Goal: Task Accomplishment & Management: Manage account settings

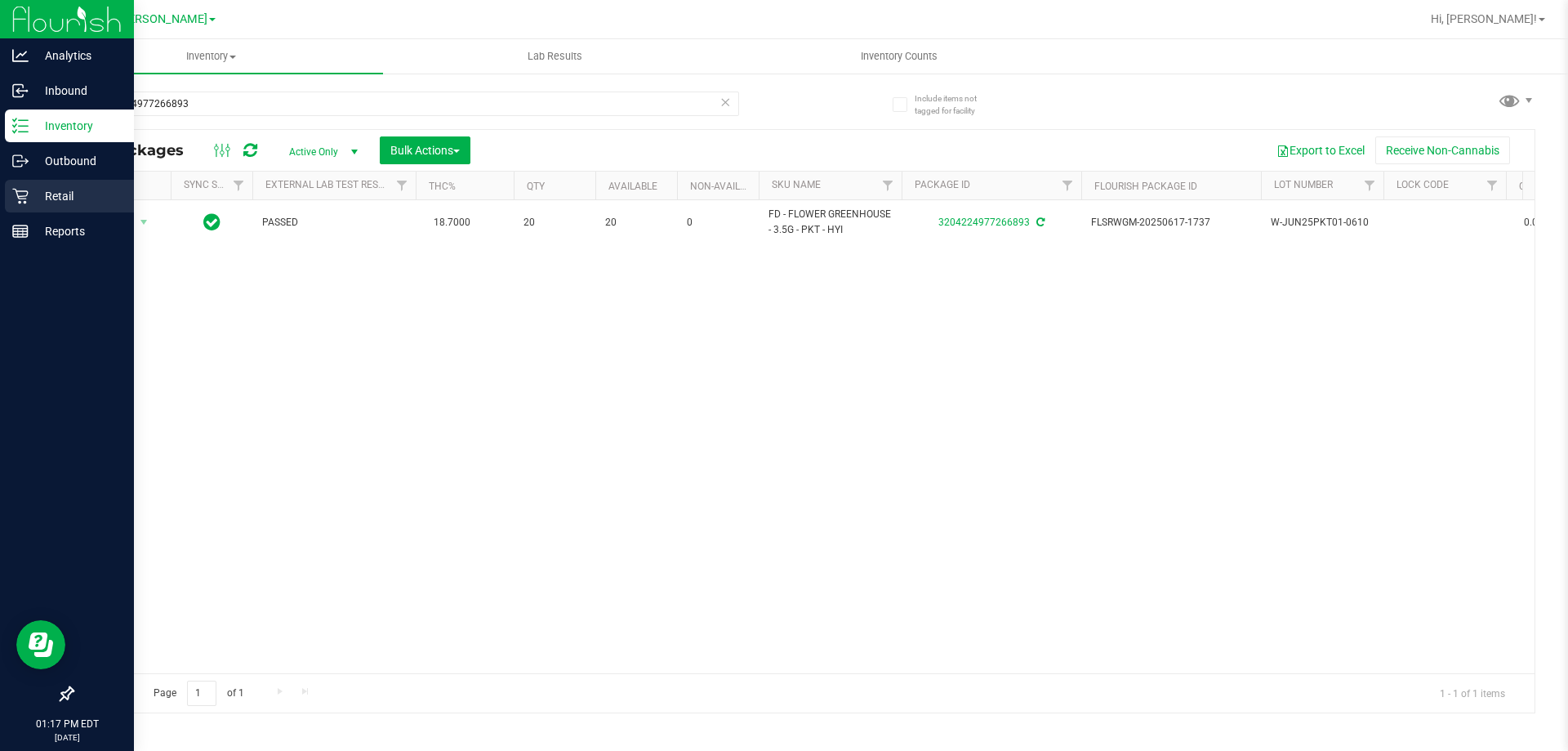
click at [81, 203] on p "Retail" at bounding box center [78, 197] width 98 height 20
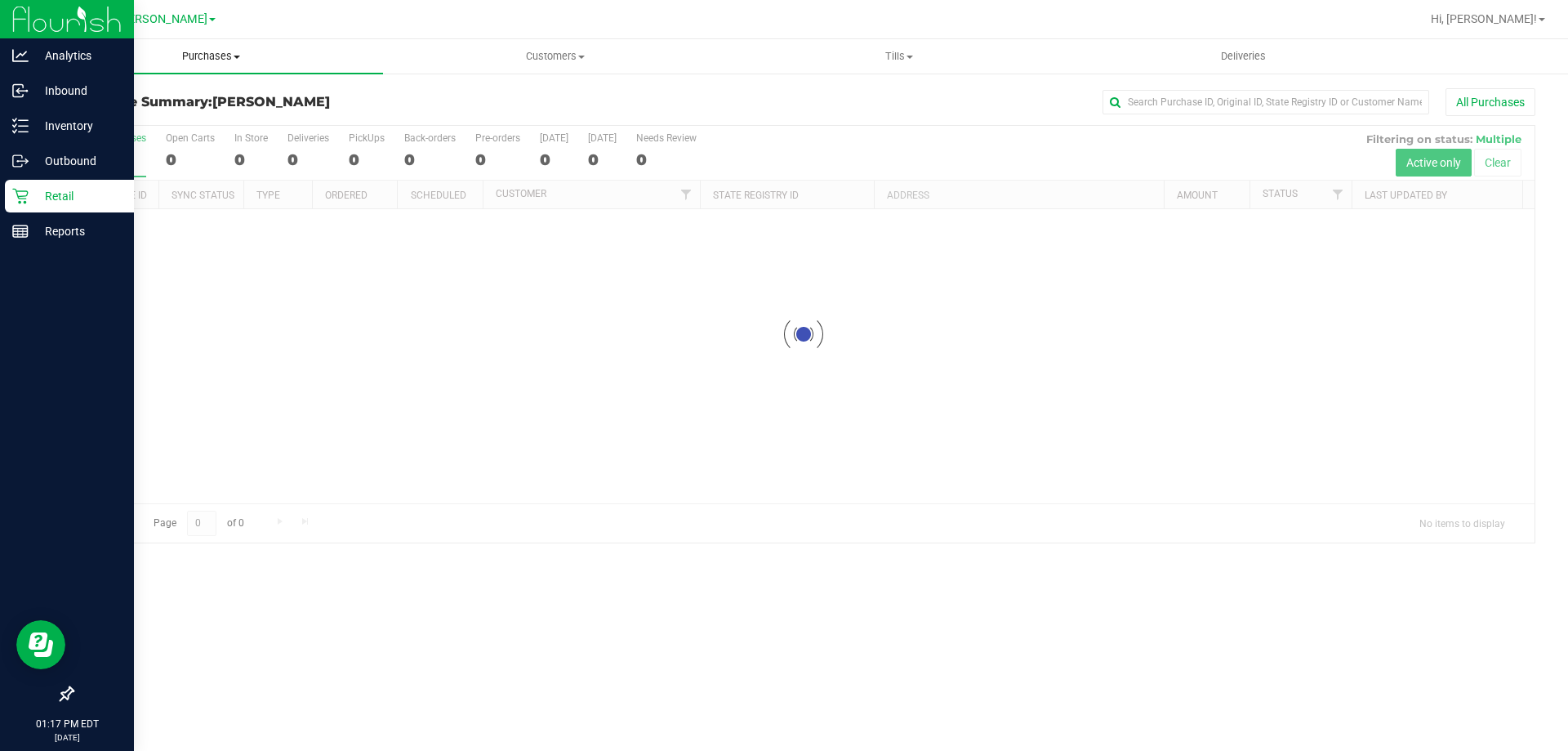
click at [223, 49] on span "Purchases" at bounding box center [211, 56] width 344 height 14
click at [129, 114] on span "Fulfillment" at bounding box center [90, 118] width 101 height 14
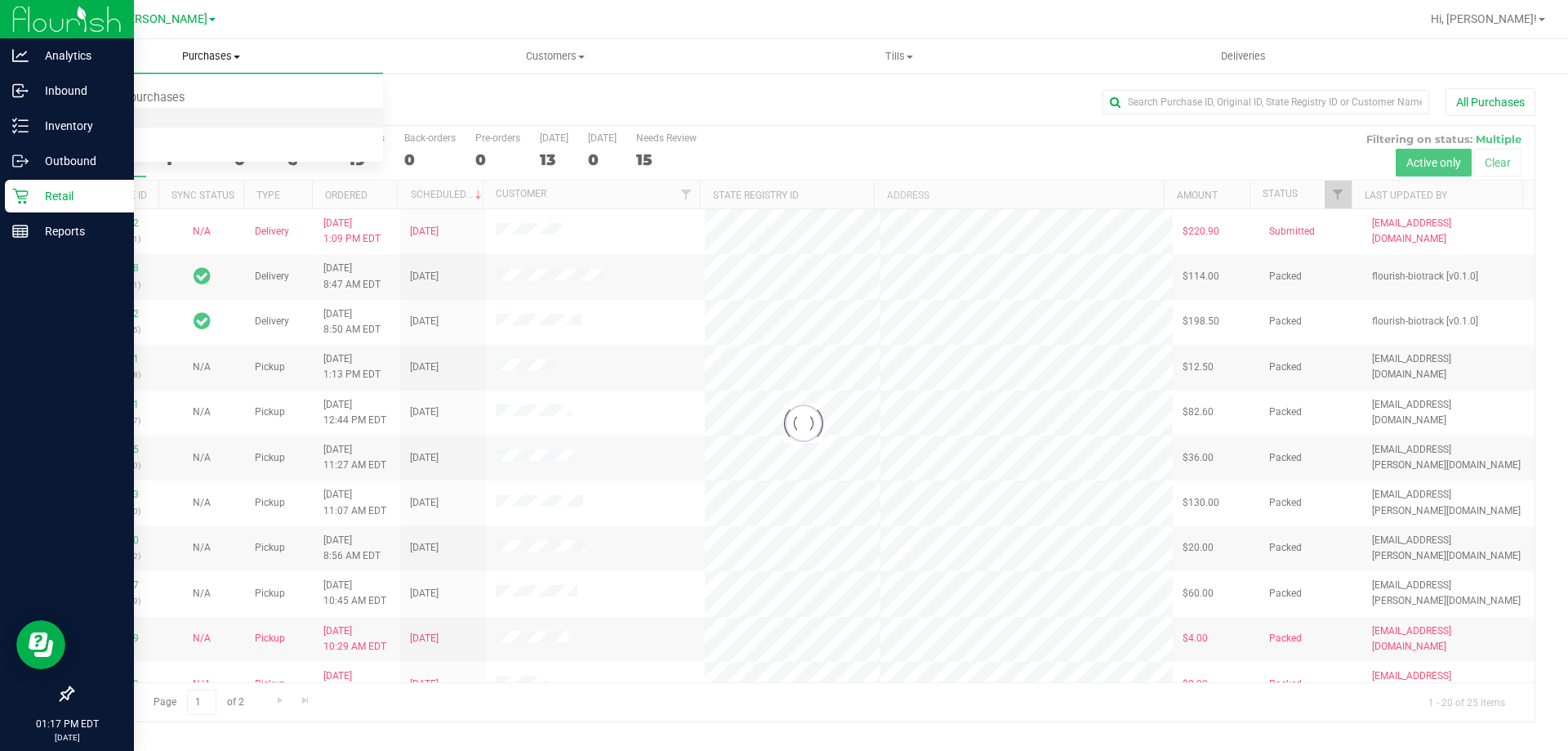
click at [129, 114] on span "Fulfillment" at bounding box center [90, 118] width 101 height 14
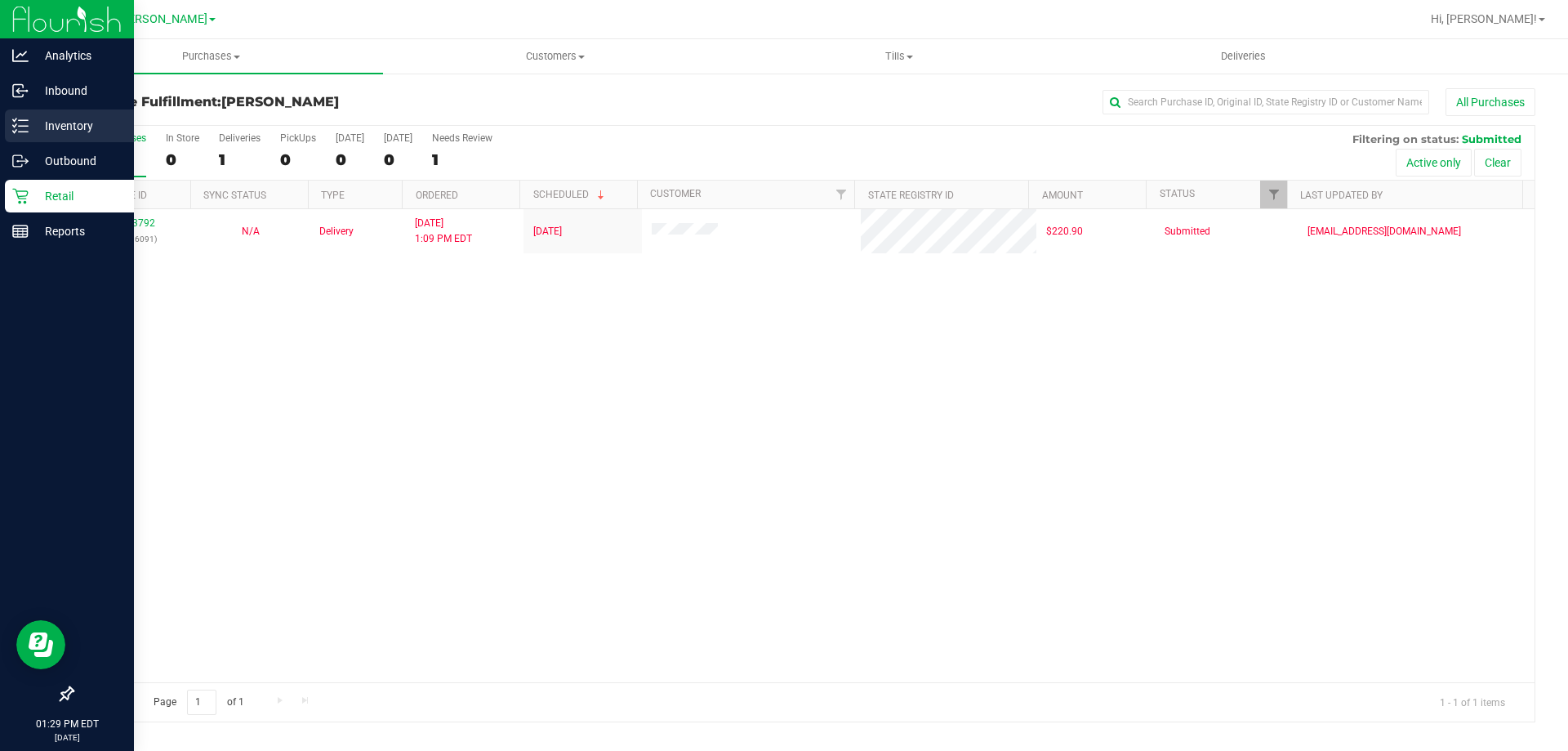
click at [22, 124] on icon at bounding box center [21, 126] width 16 height 16
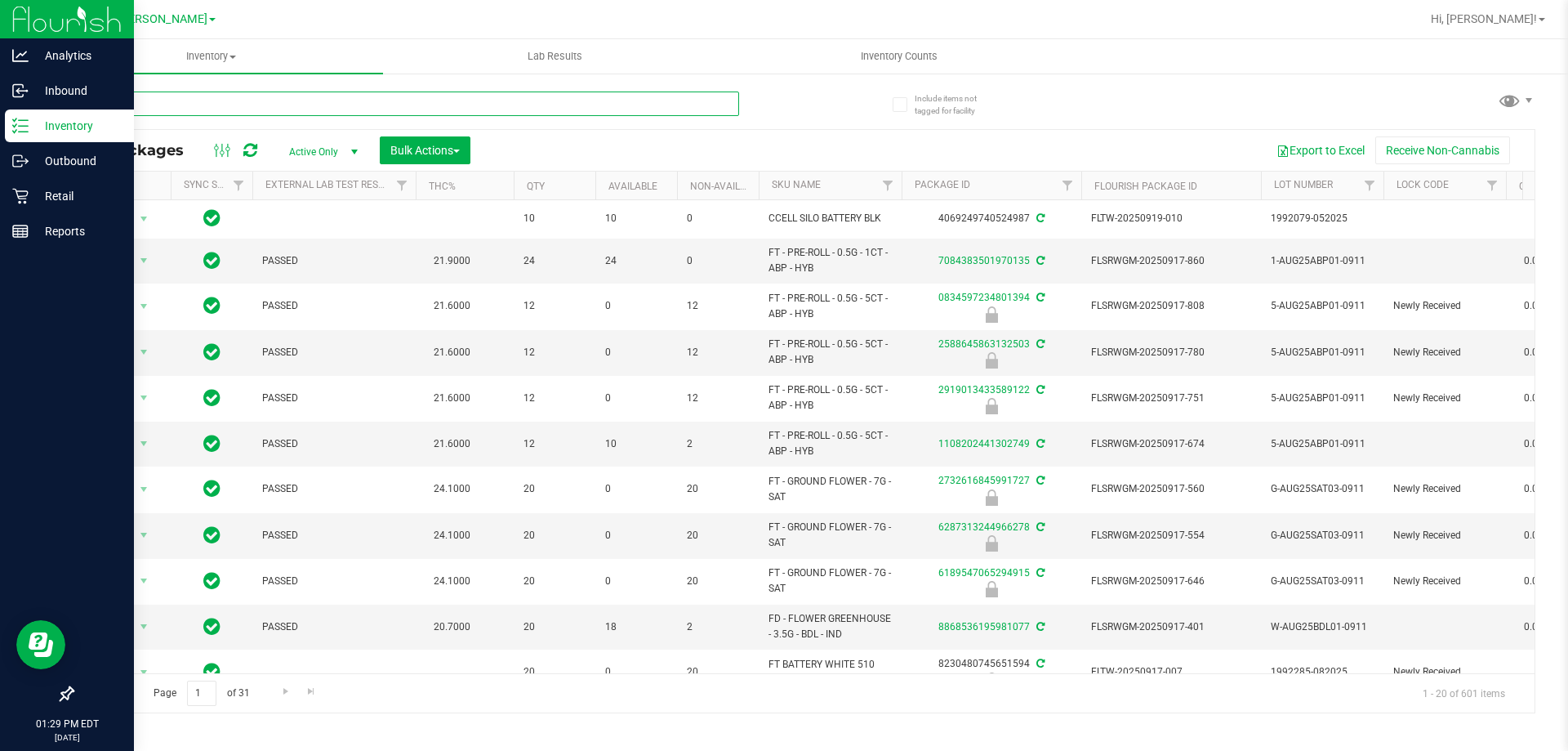
click at [389, 105] on input "text" at bounding box center [405, 103] width 667 height 24
type input "[CREDIT_CARD_NUMBER]"
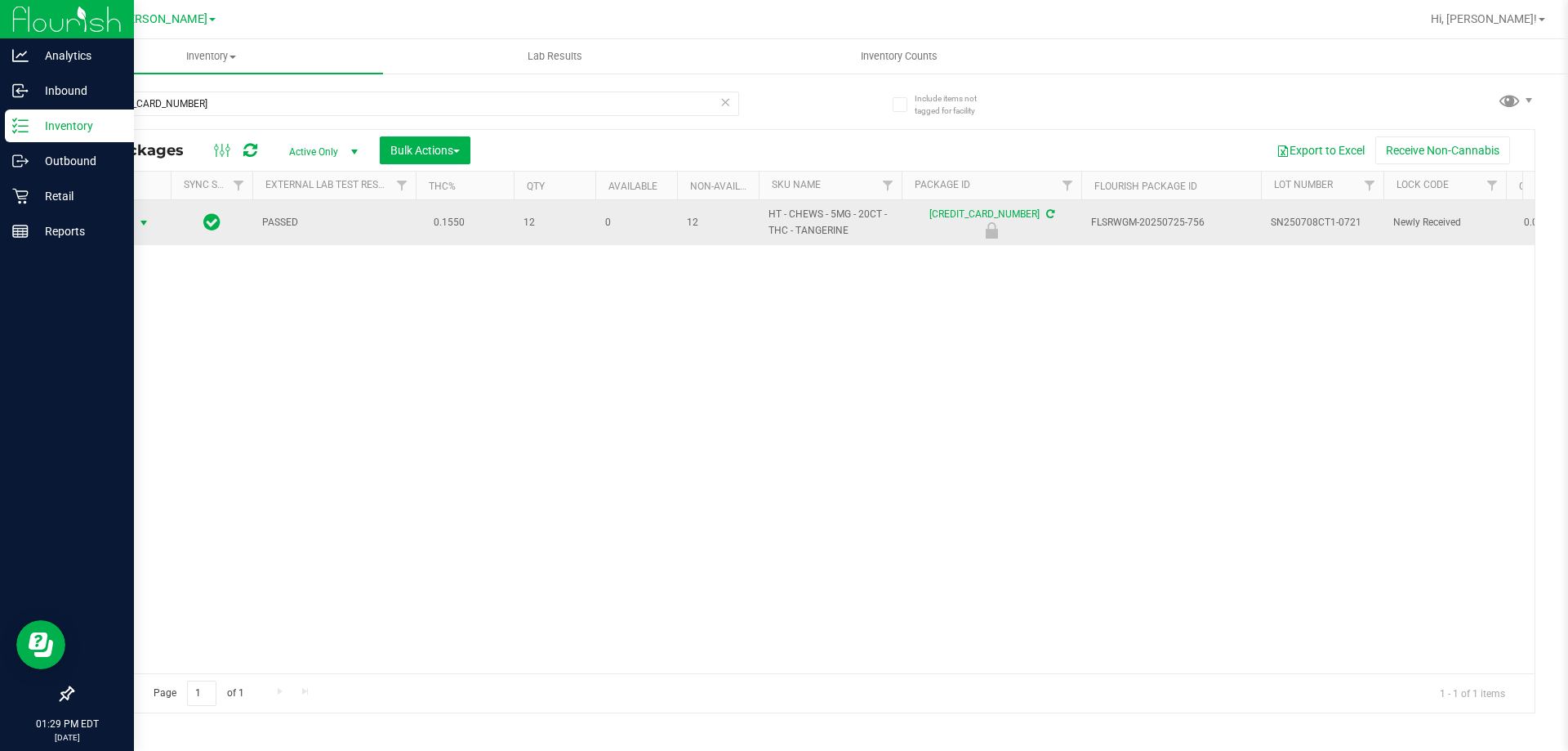
click at [126, 220] on span "Action" at bounding box center [110, 223] width 44 height 23
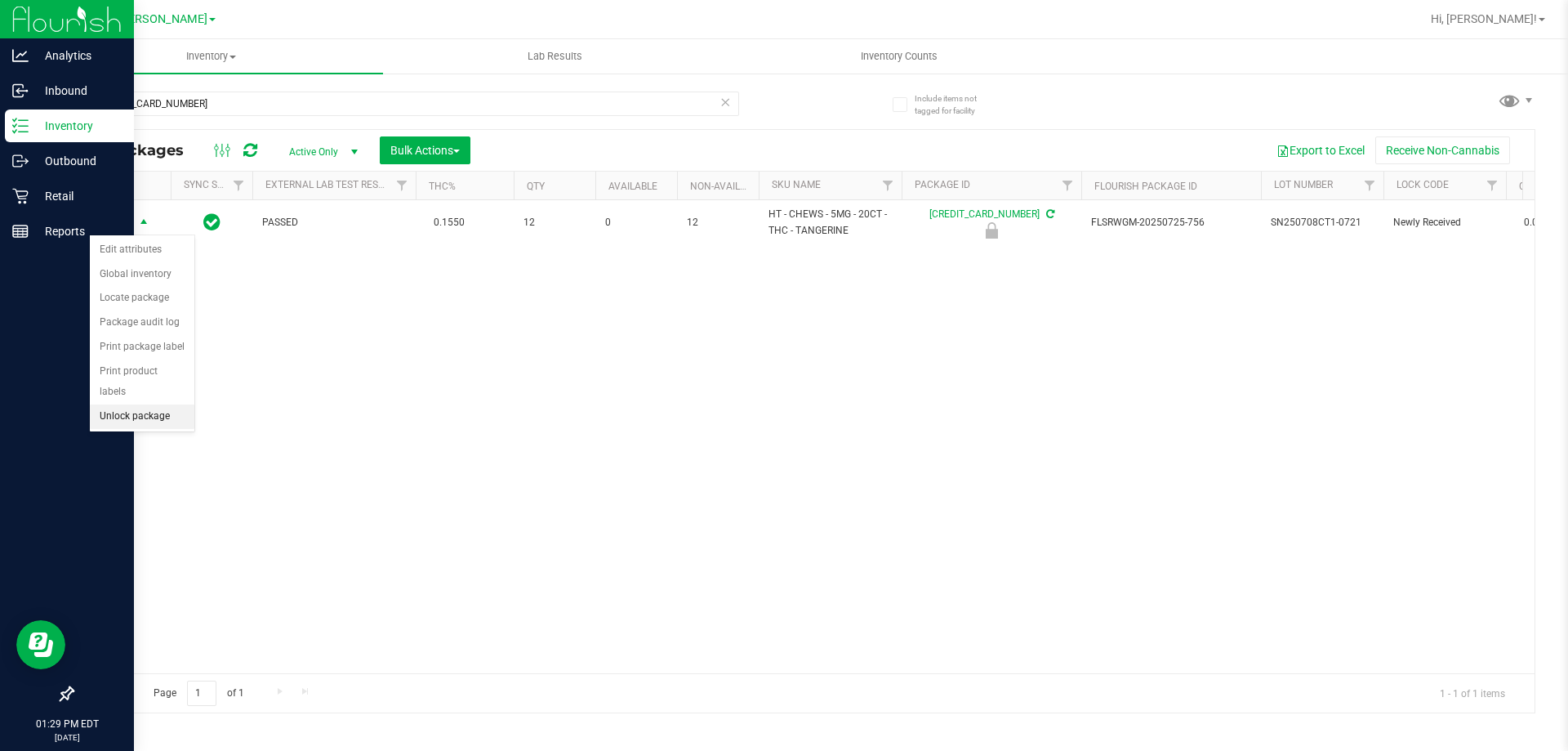
click at [150, 405] on li "Unlock package" at bounding box center [141, 417] width 104 height 24
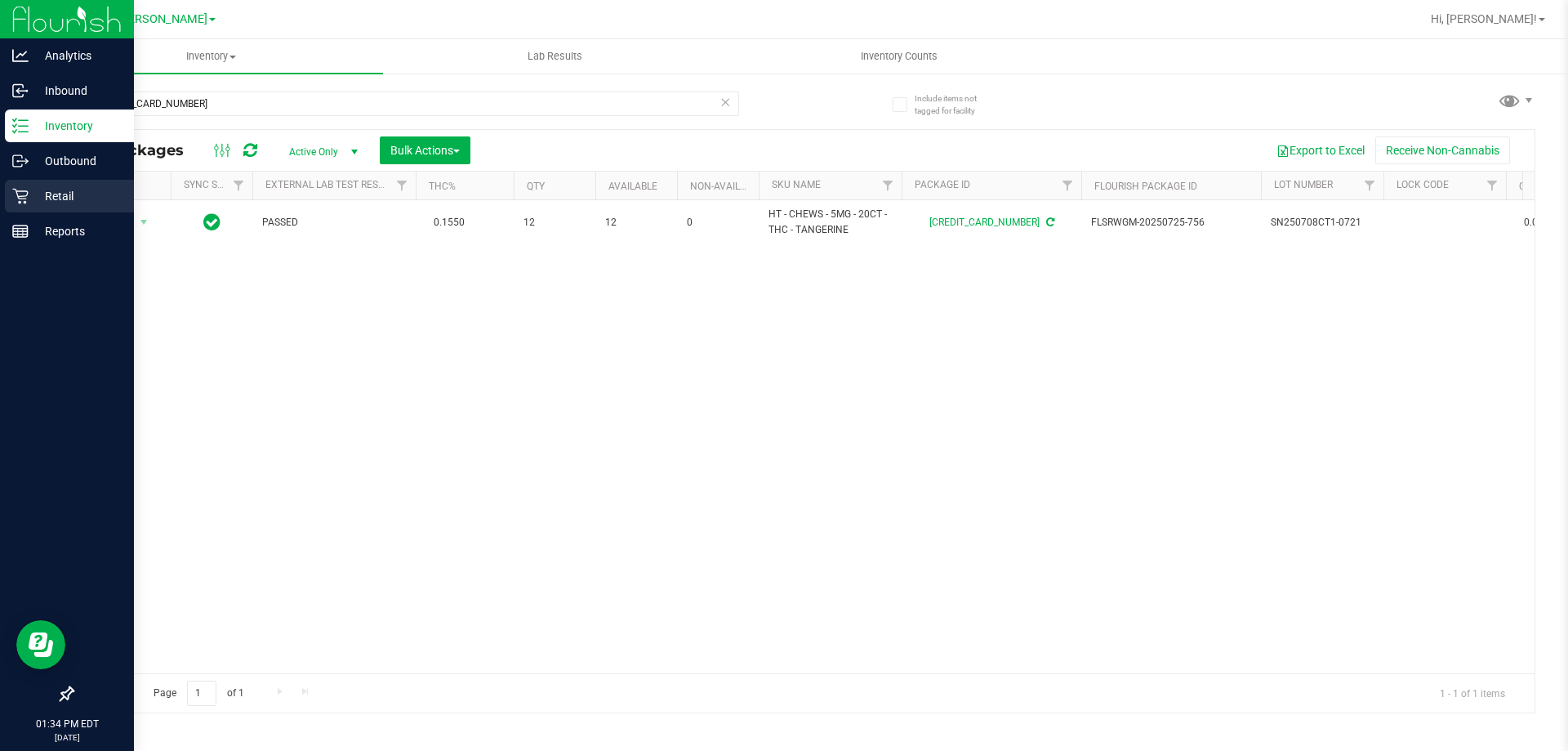
click at [24, 186] on div "Retail" at bounding box center [69, 196] width 129 height 33
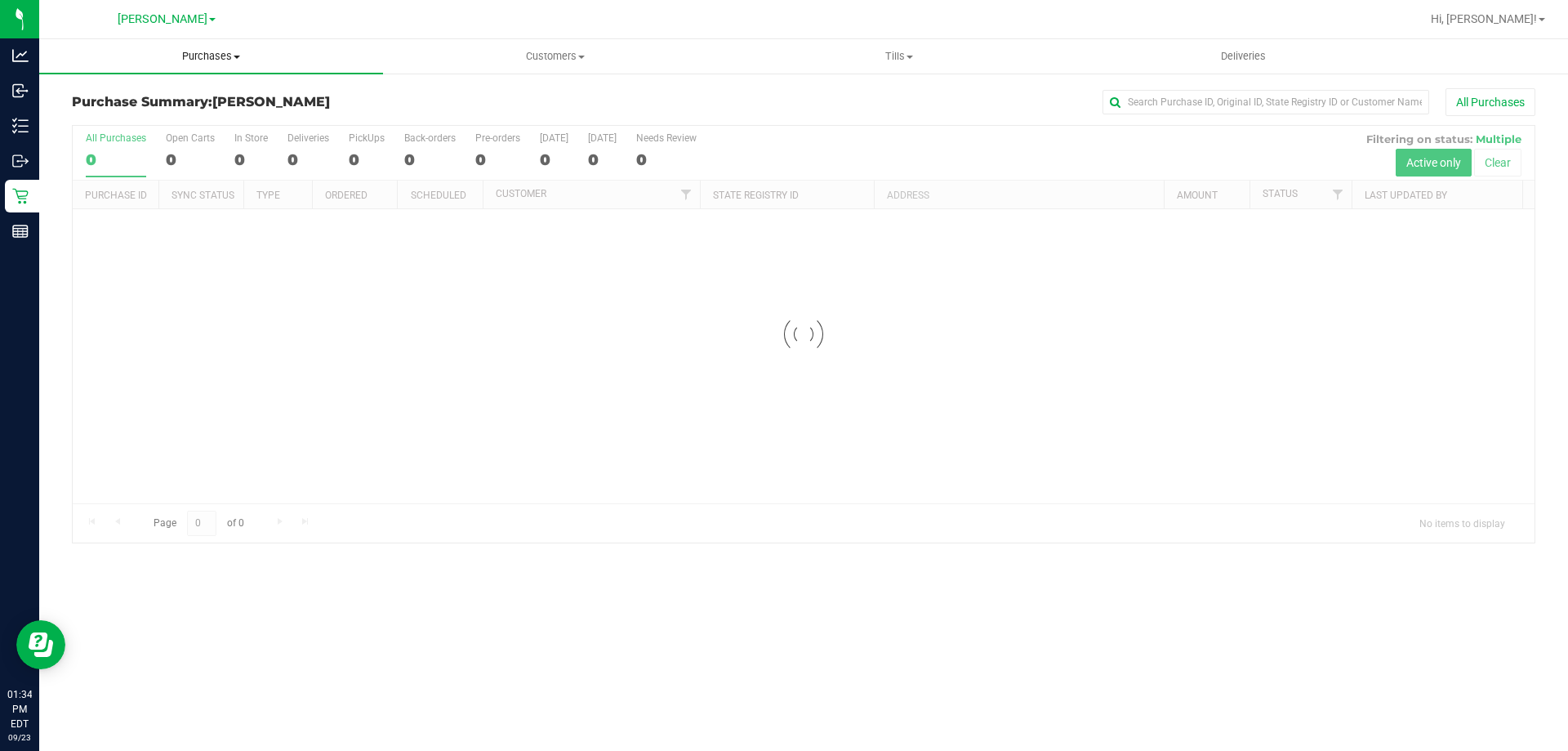
click at [221, 56] on span "Purchases" at bounding box center [211, 56] width 344 height 14
click at [140, 118] on li "Fulfillment" at bounding box center [211, 119] width 344 height 20
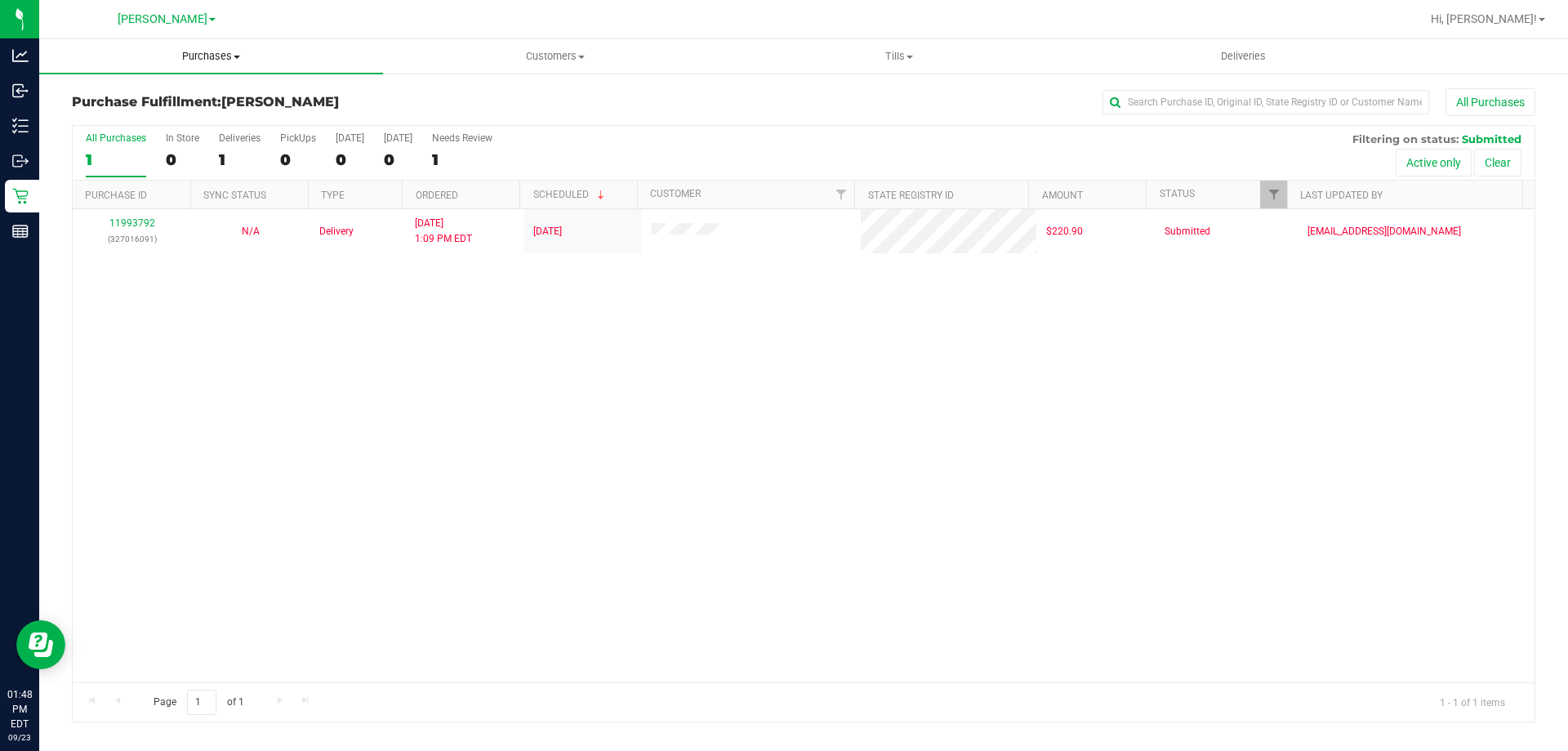
click at [205, 56] on span "Purchases" at bounding box center [211, 56] width 344 height 14
click at [142, 121] on li "Fulfillment" at bounding box center [211, 119] width 344 height 20
click at [657, 110] on div "All Purchases" at bounding box center [1047, 101] width 976 height 28
click at [215, 60] on span "Purchases" at bounding box center [211, 56] width 344 height 14
click at [158, 112] on li "Fulfillment" at bounding box center [211, 119] width 344 height 20
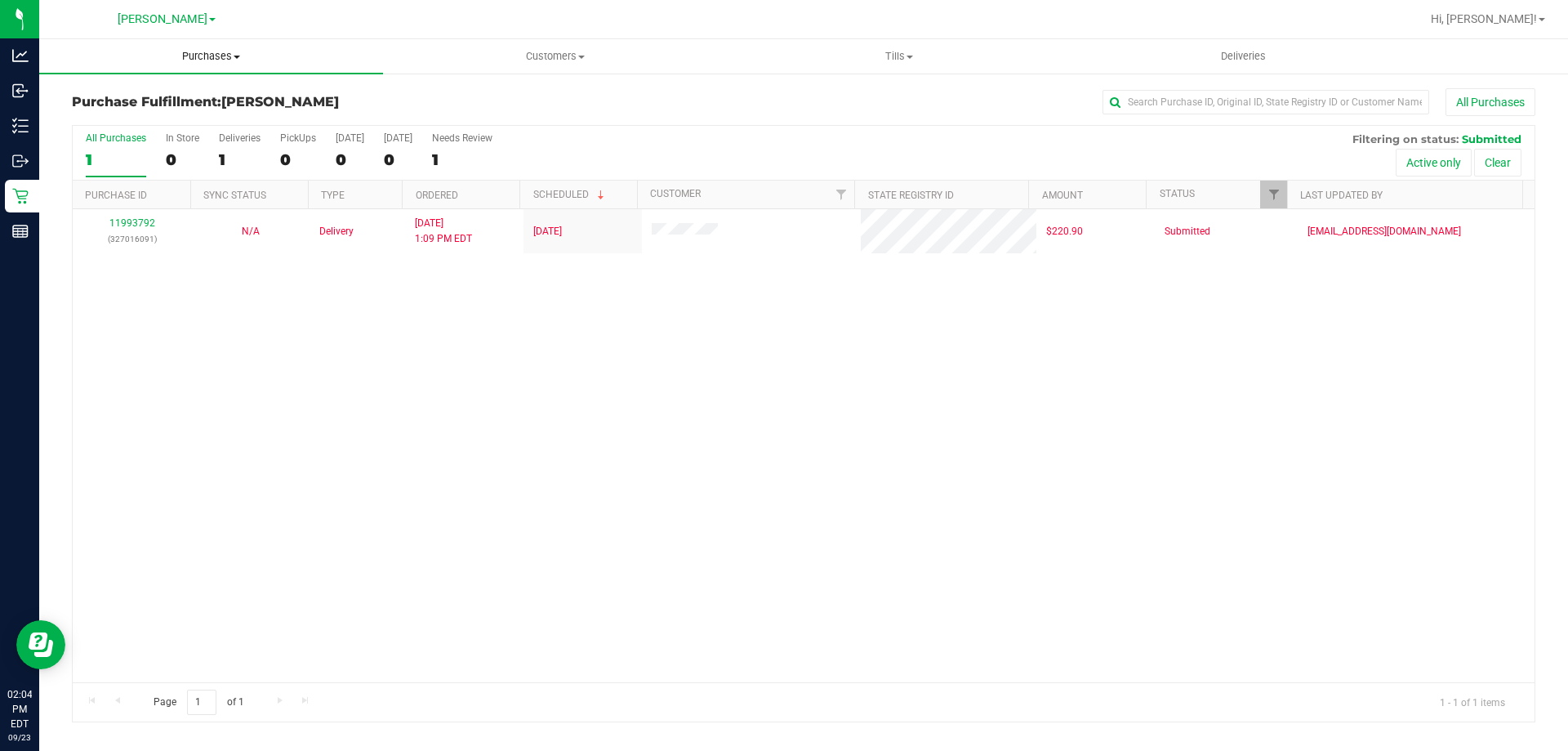
click at [196, 54] on span "Purchases" at bounding box center [211, 56] width 344 height 14
click at [120, 120] on span "Fulfillment" at bounding box center [90, 118] width 101 height 14
click at [224, 50] on span "Purchases" at bounding box center [211, 56] width 344 height 14
click at [105, 121] on span "Fulfillment" at bounding box center [90, 118] width 101 height 14
click at [799, 125] on div "All Purchases 0 In Store 0 Deliveries 0 PickUps 0 [DATE] 0 [DATE] 0 Needs Revie…" at bounding box center [803, 424] width 1464 height 598
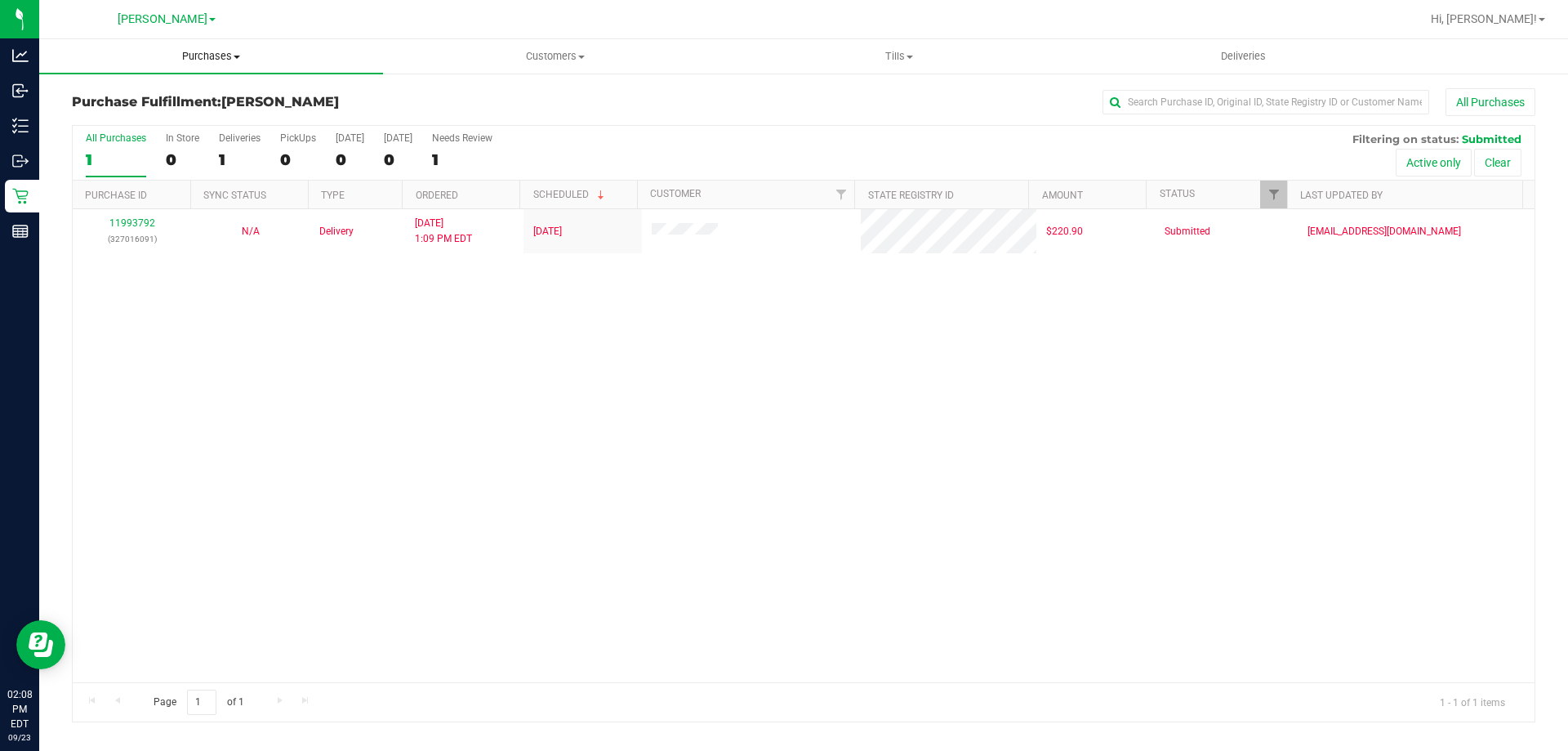
click at [216, 55] on span "Purchases" at bounding box center [211, 56] width 344 height 14
click at [172, 117] on li "Fulfillment" at bounding box center [211, 119] width 344 height 20
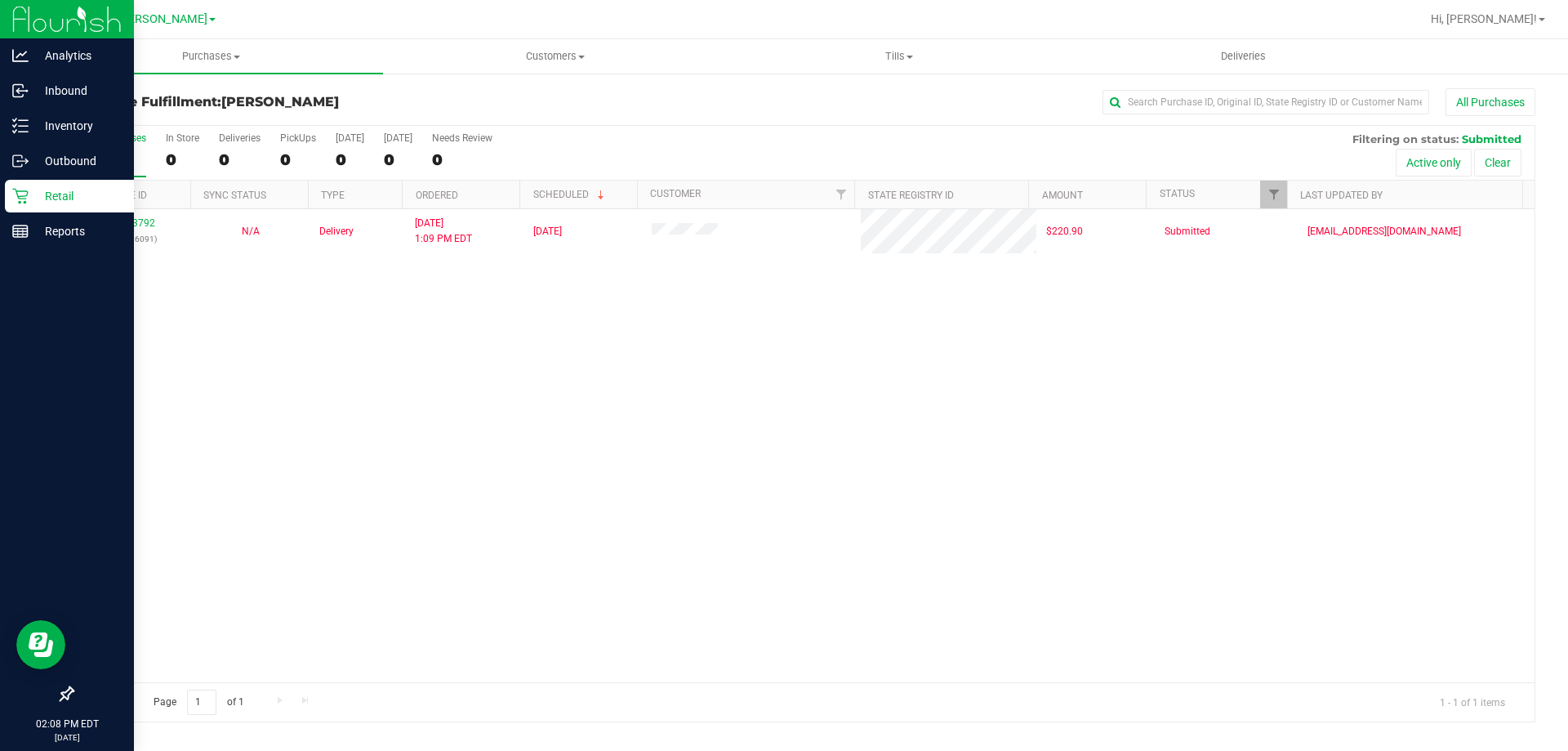
click at [51, 196] on p "Retail" at bounding box center [78, 197] width 98 height 20
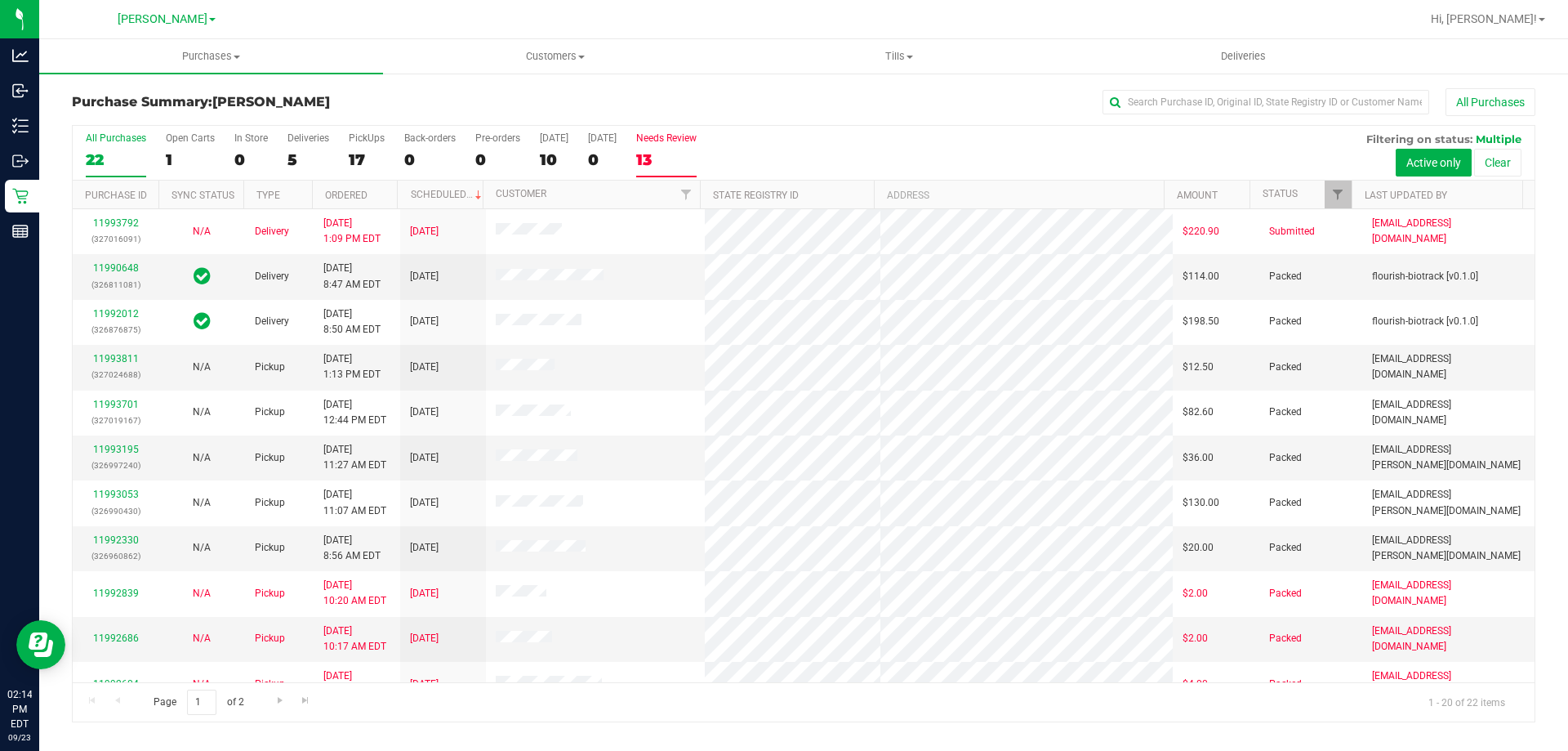
click at [684, 140] on div "Needs Review" at bounding box center [666, 138] width 61 height 12
click at [0, 0] on input "Needs Review 13" at bounding box center [0, 0] width 0 height 0
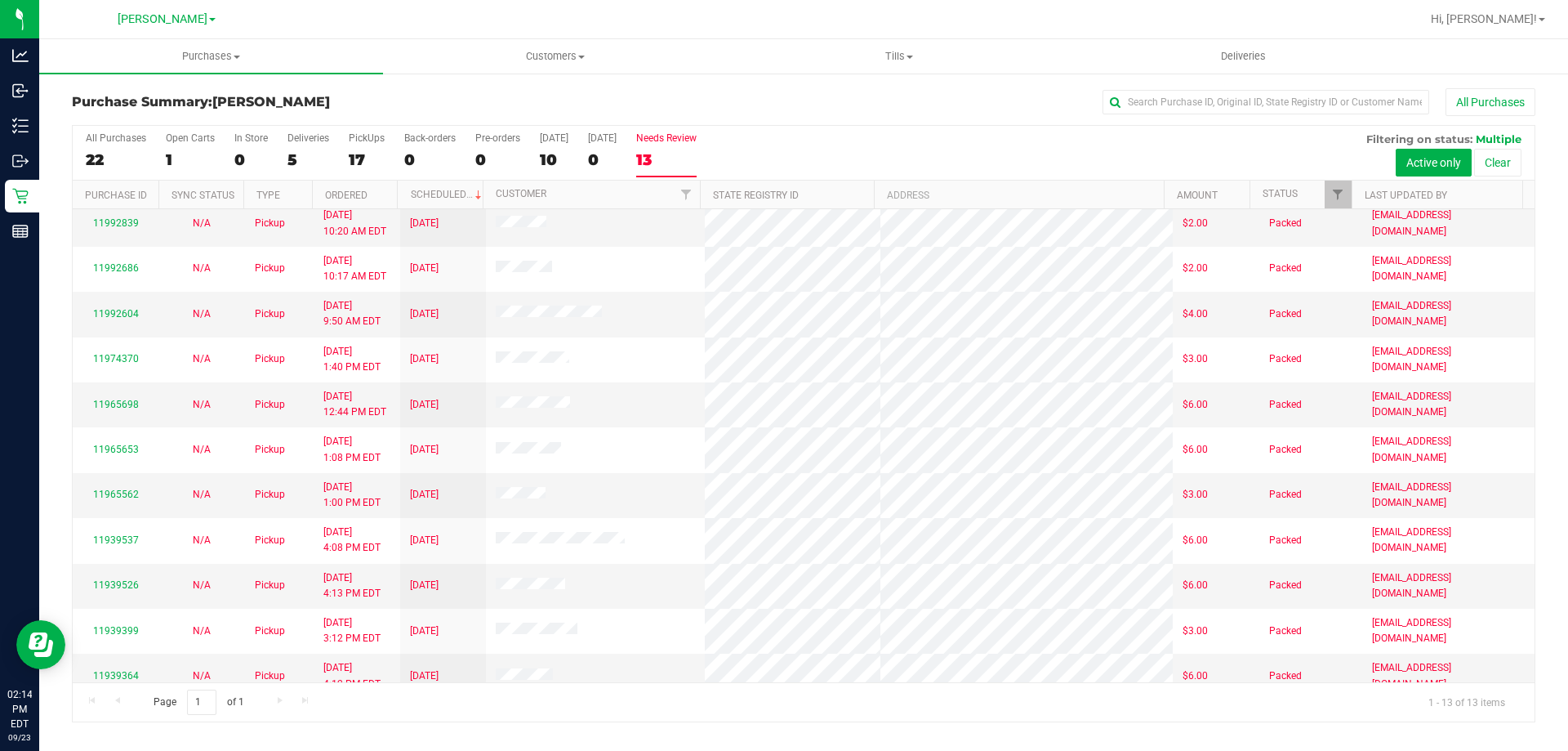
scroll to position [114, 0]
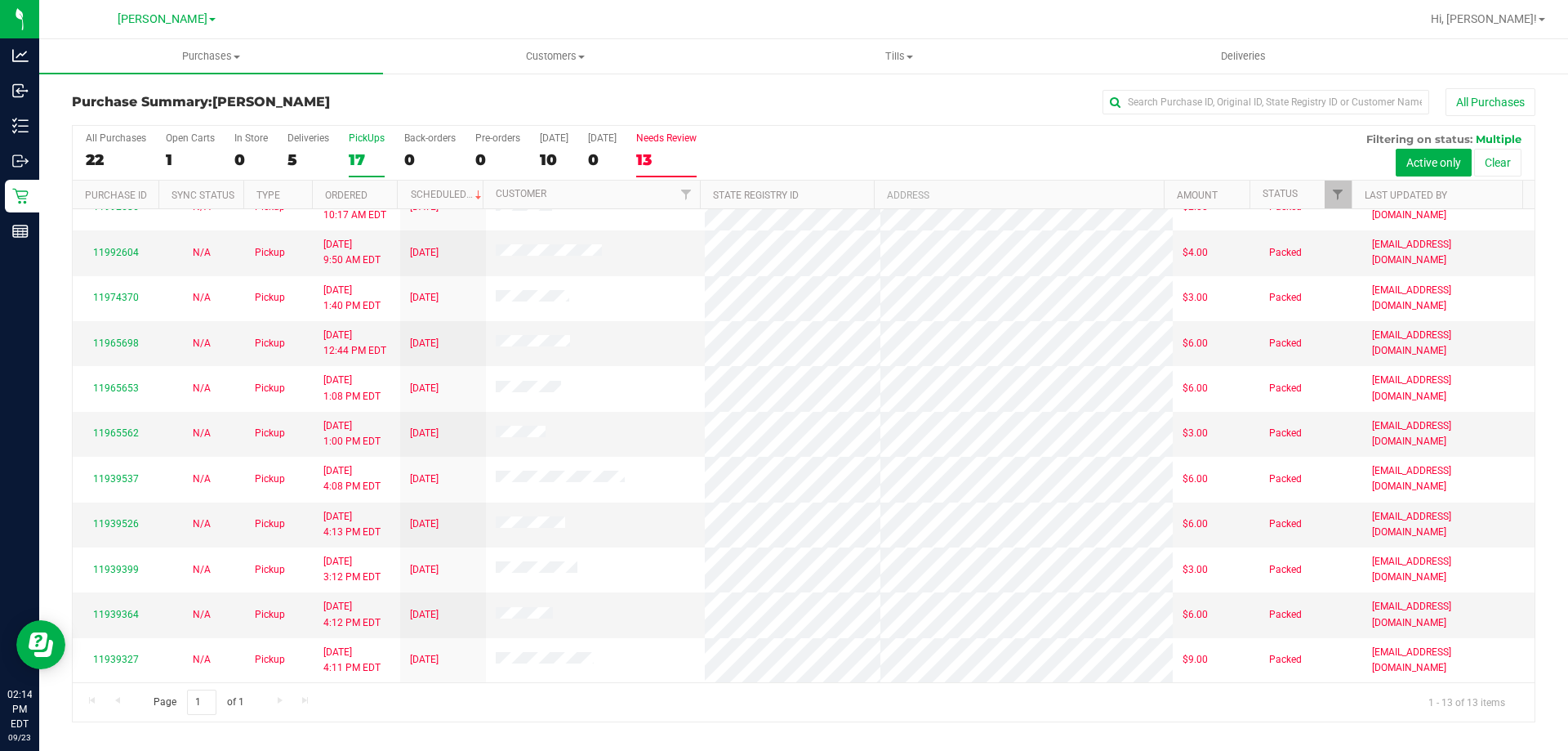
click at [359, 142] on div "PickUps" at bounding box center [367, 138] width 36 height 12
click at [0, 0] on input "PickUps 17" at bounding box center [0, 0] width 0 height 0
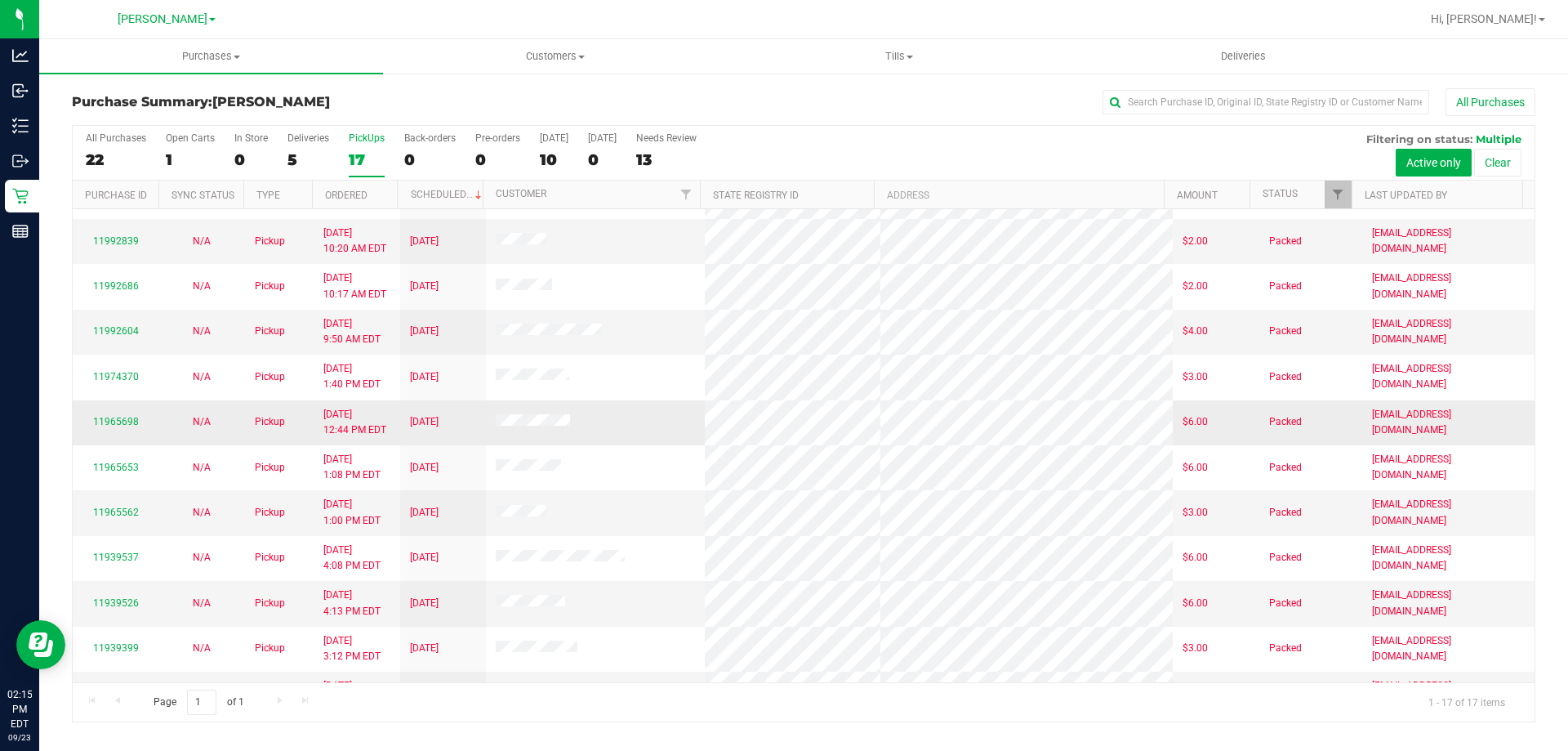
scroll to position [246, 0]
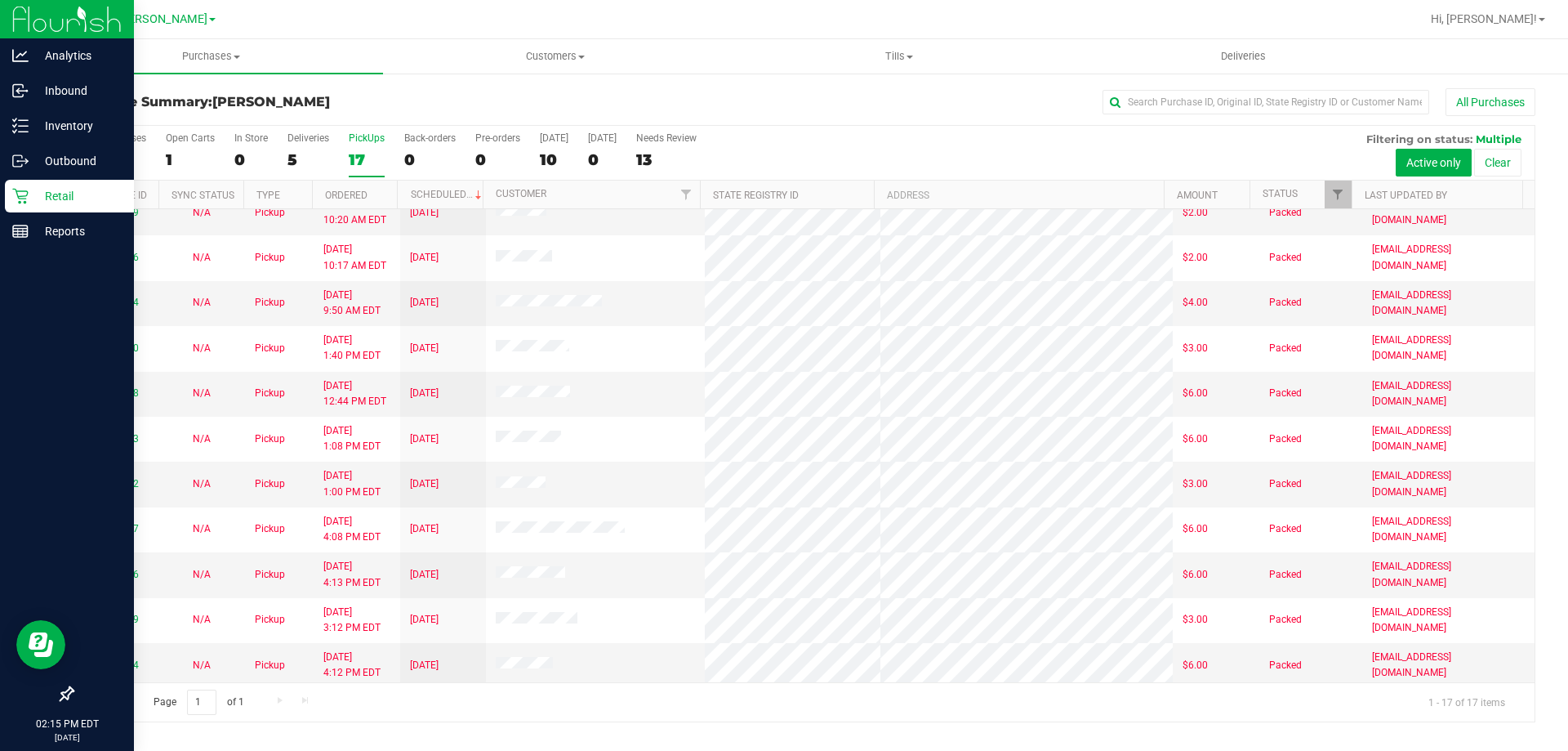
click at [39, 188] on p "Retail" at bounding box center [78, 197] width 98 height 20
click at [65, 190] on p "Retail" at bounding box center [78, 197] width 98 height 20
click at [70, 189] on p "Retail" at bounding box center [78, 197] width 98 height 20
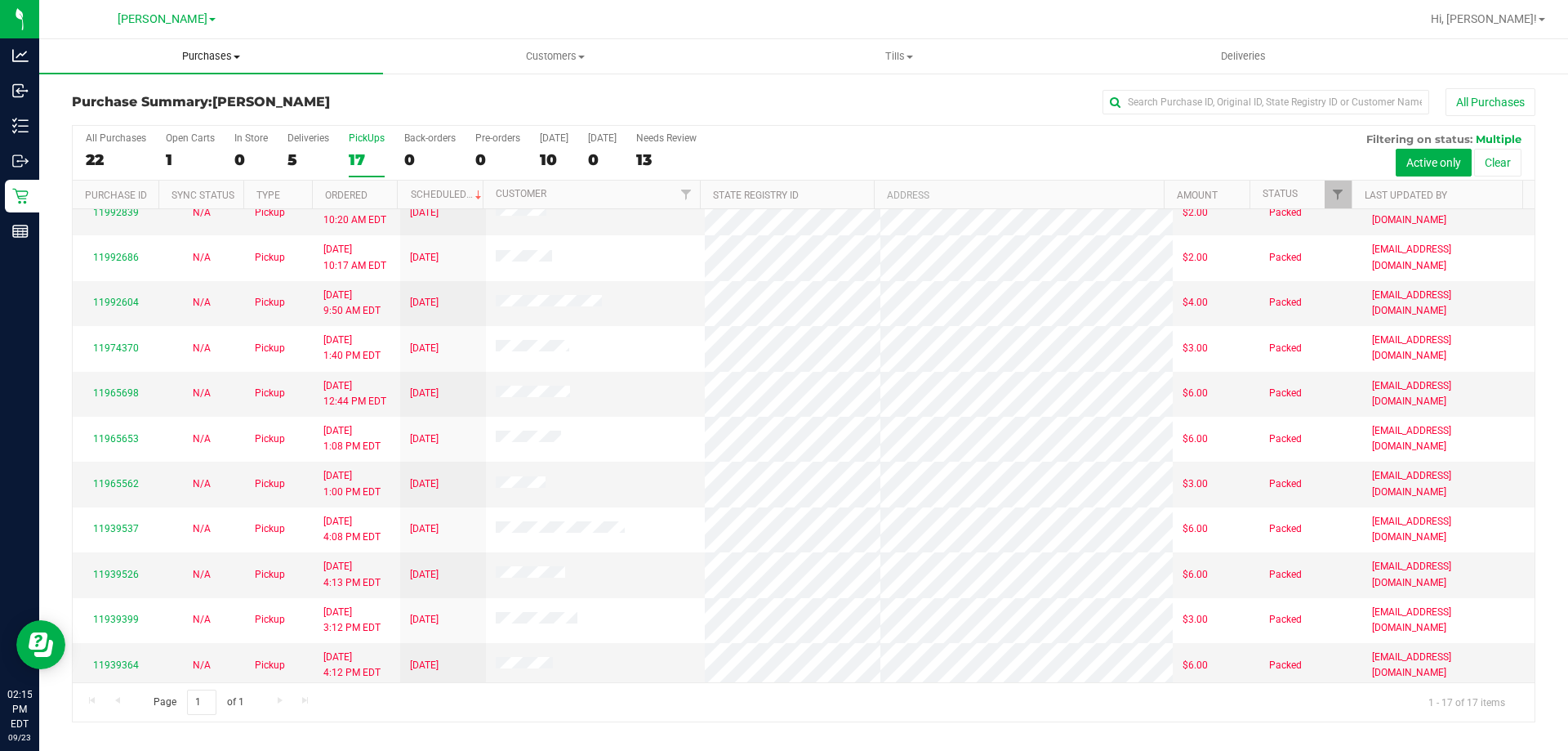
click at [216, 61] on span "Purchases" at bounding box center [211, 56] width 344 height 14
click at [120, 114] on span "Fulfillment" at bounding box center [90, 118] width 101 height 14
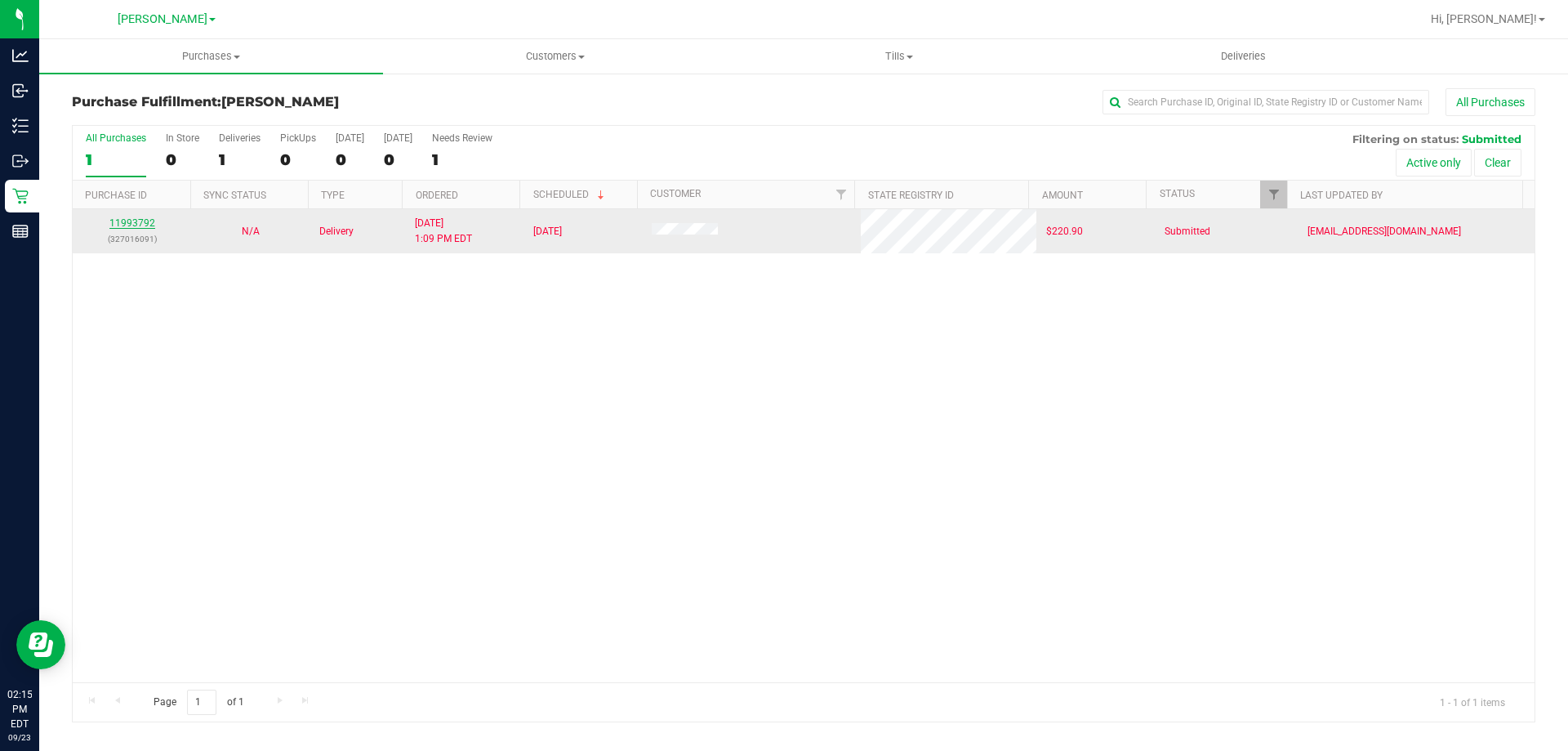
click at [145, 221] on link "11993792" at bounding box center [132, 223] width 46 height 12
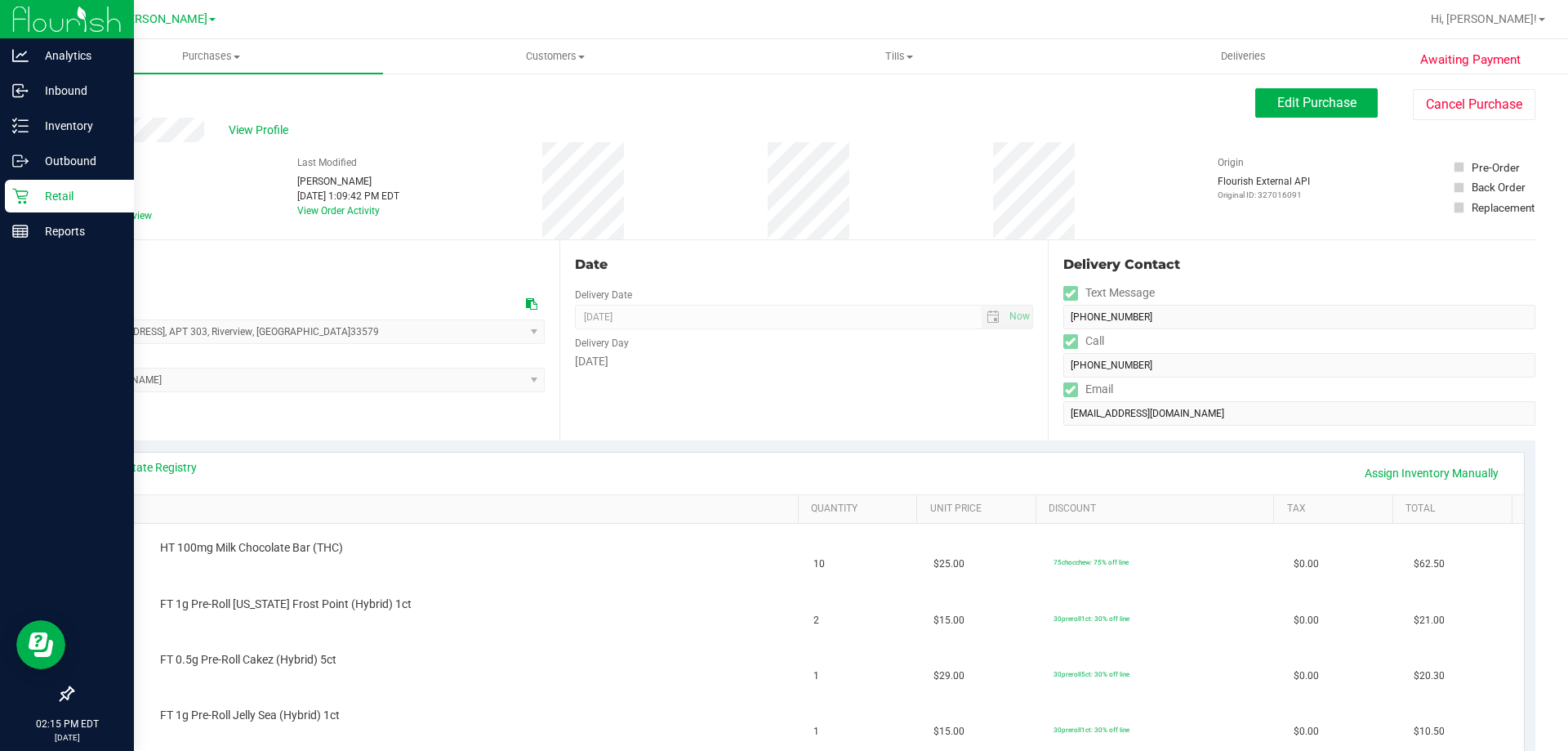
click at [81, 205] on p "Retail" at bounding box center [78, 197] width 98 height 20
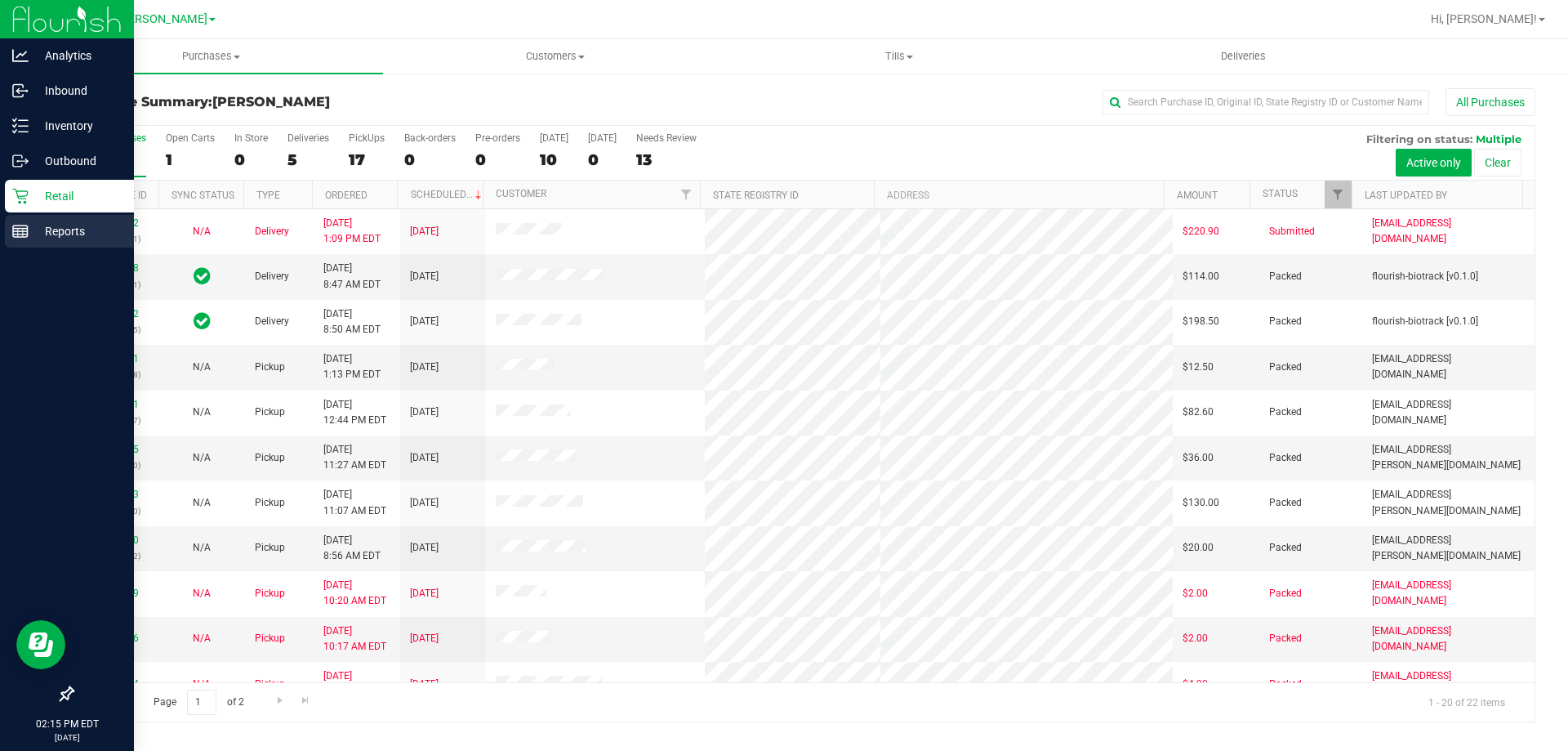
click at [81, 227] on p "Reports" at bounding box center [78, 232] width 98 height 20
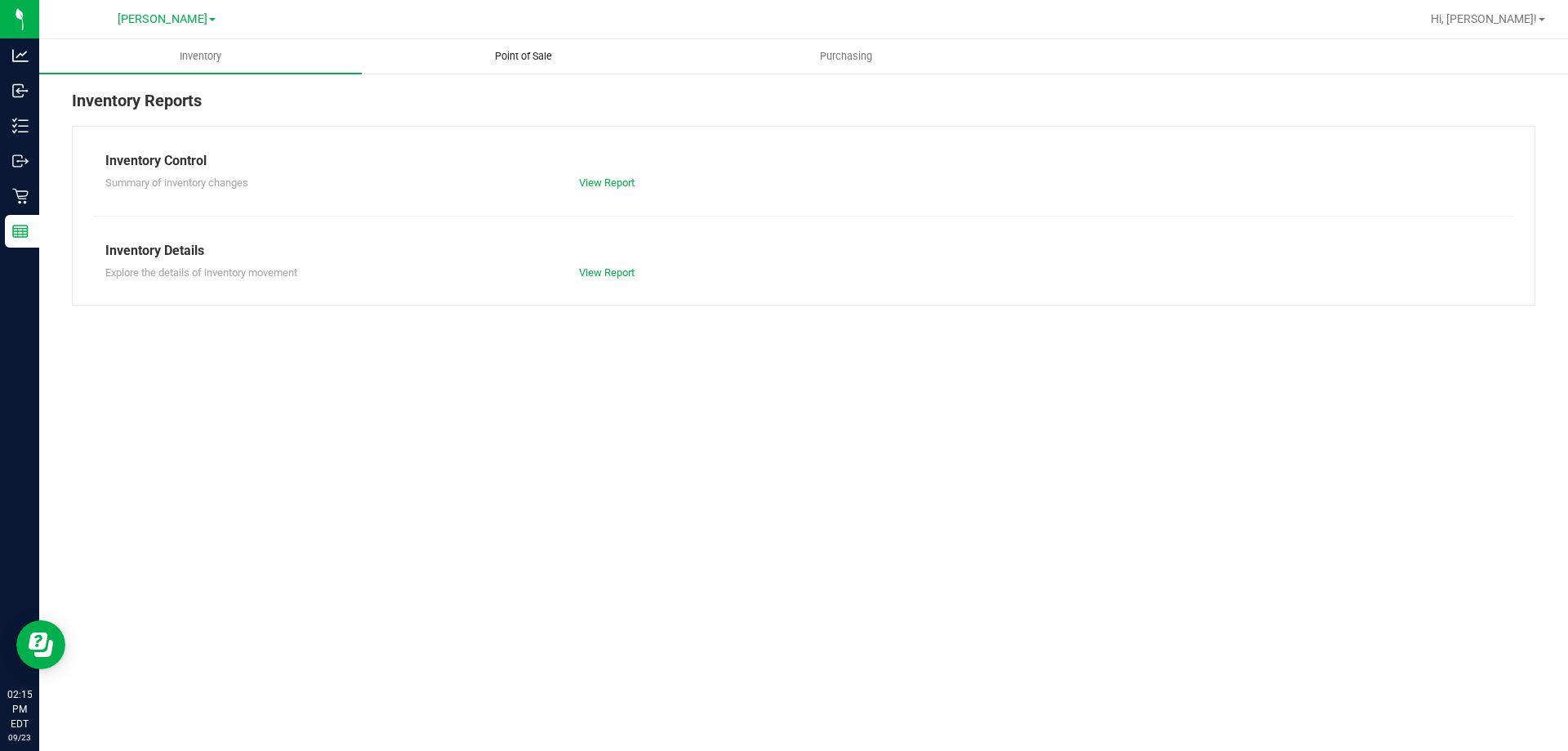
click at [524, 59] on span "Point of Sale" at bounding box center [523, 56] width 101 height 14
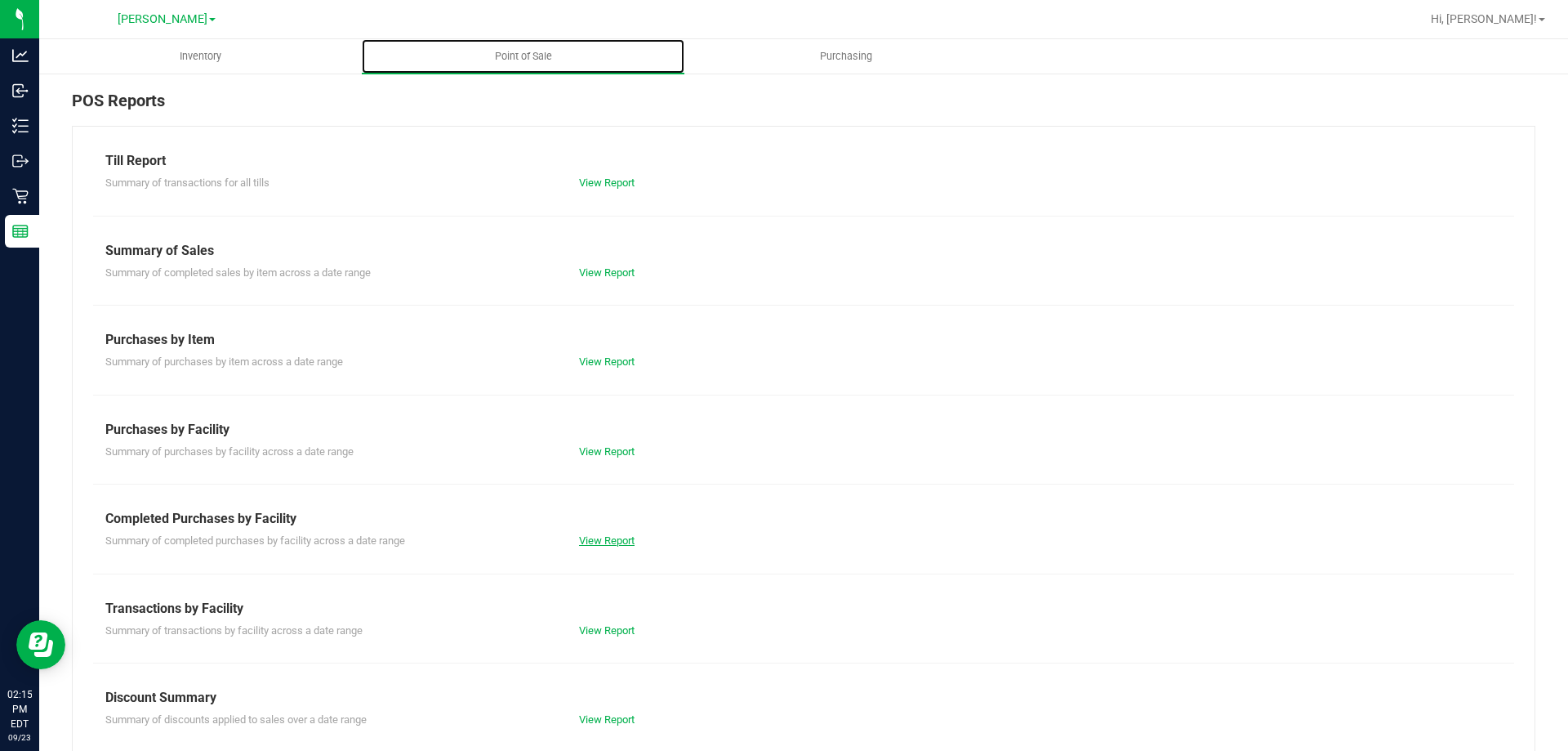
click at [622, 539] on link "View Report" at bounding box center [607, 541] width 55 height 13
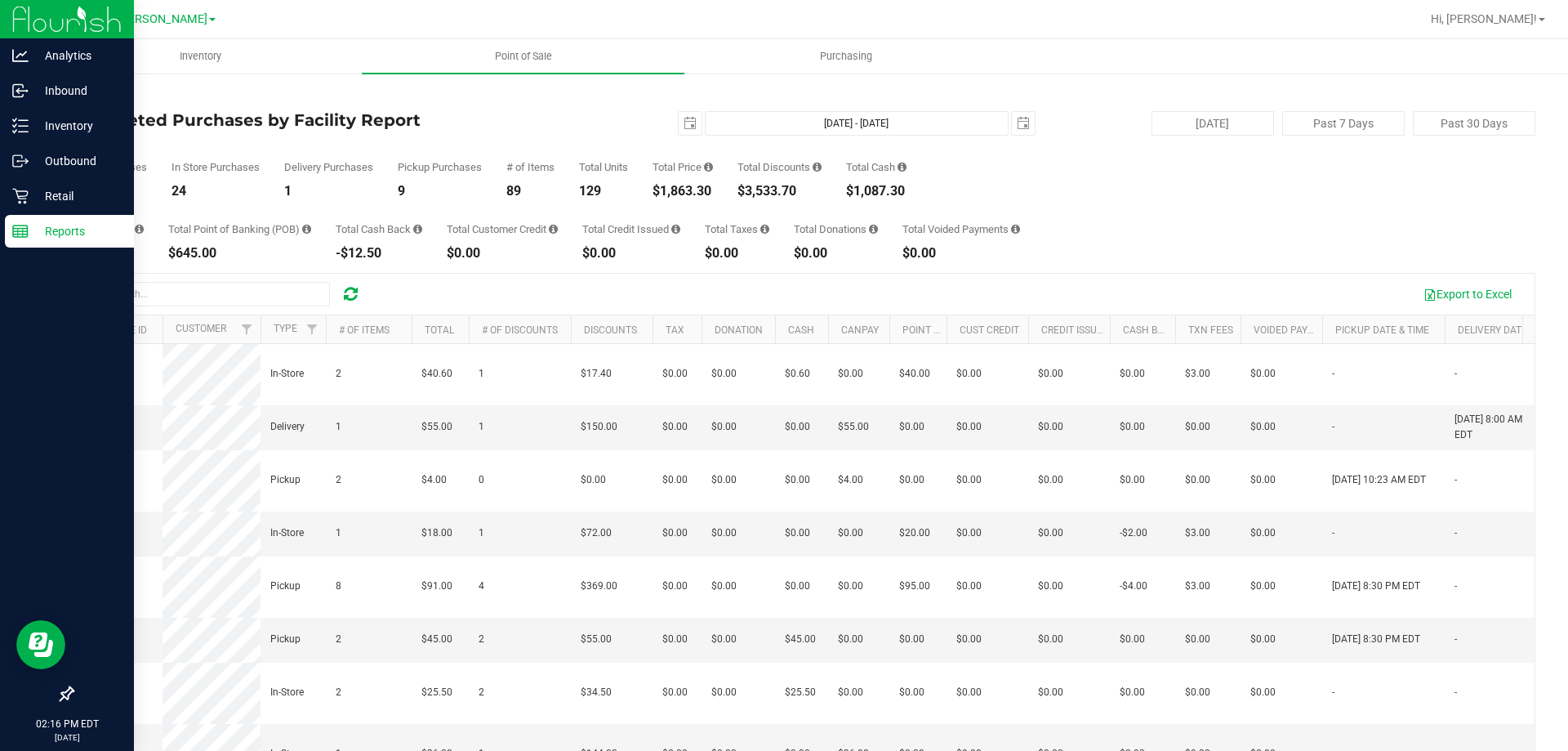
click at [31, 244] on div "Reports" at bounding box center [69, 231] width 129 height 33
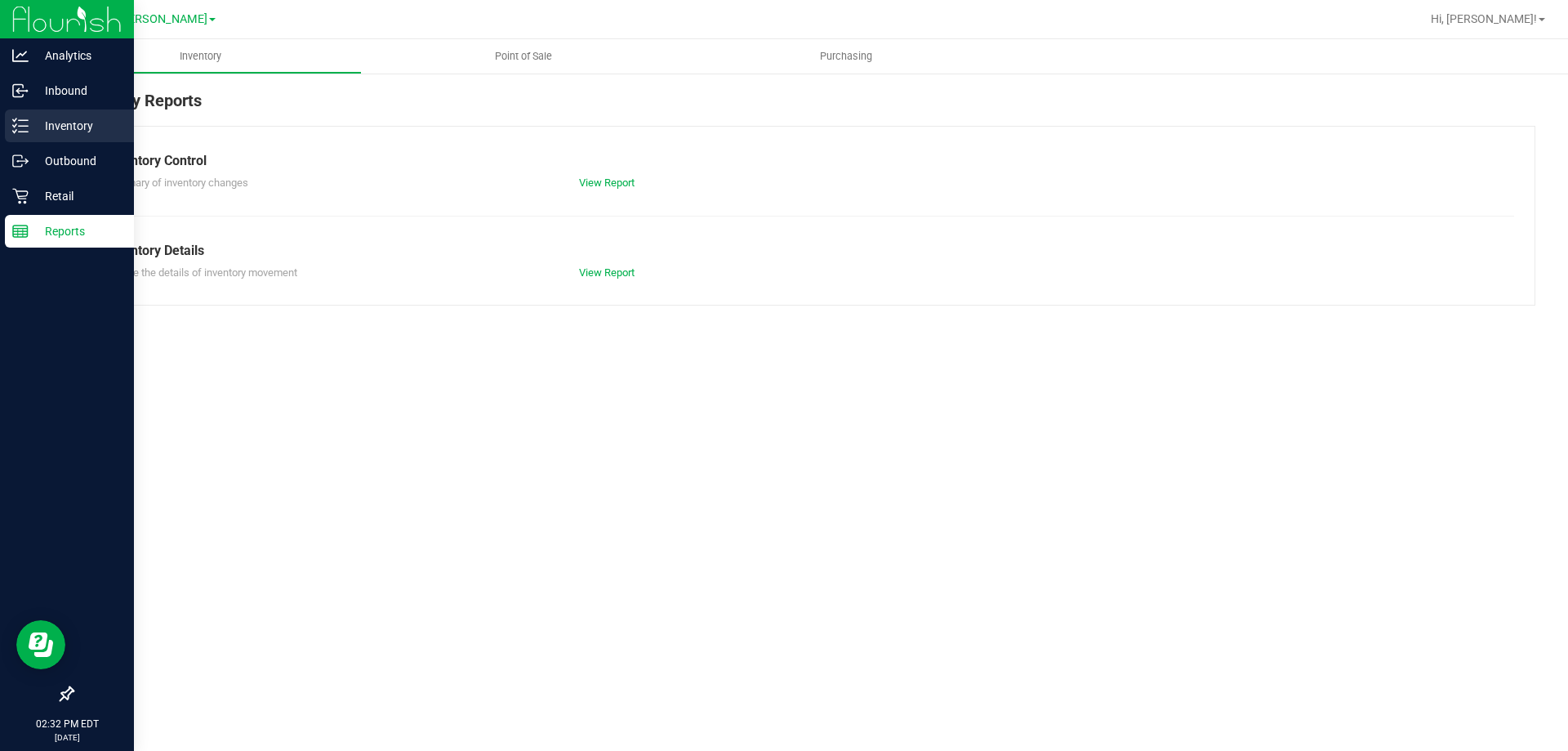
click at [23, 117] on div "Inventory" at bounding box center [69, 126] width 129 height 33
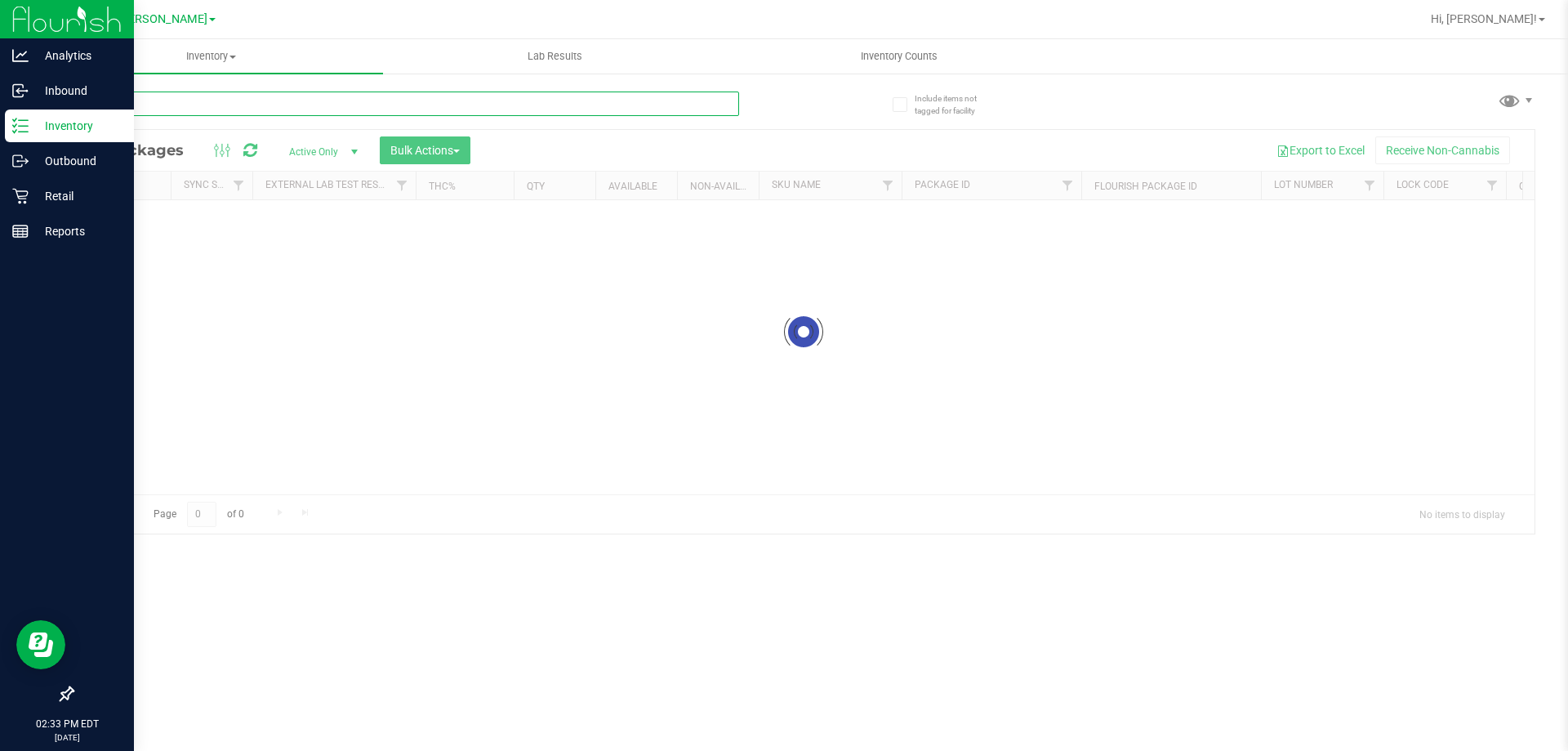
click at [208, 109] on input "text" at bounding box center [405, 103] width 667 height 24
type input "PKT"
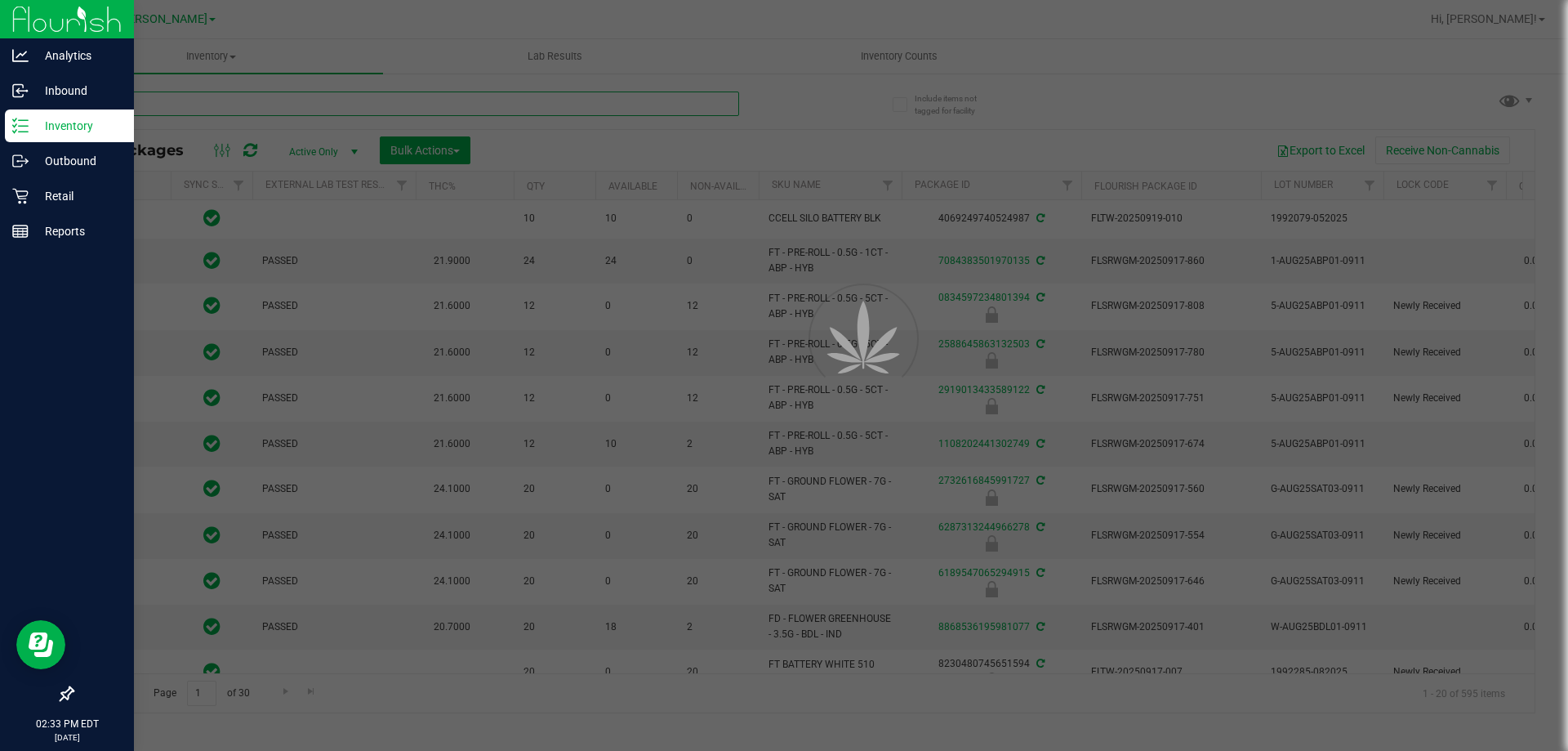
type input "[DATE]"
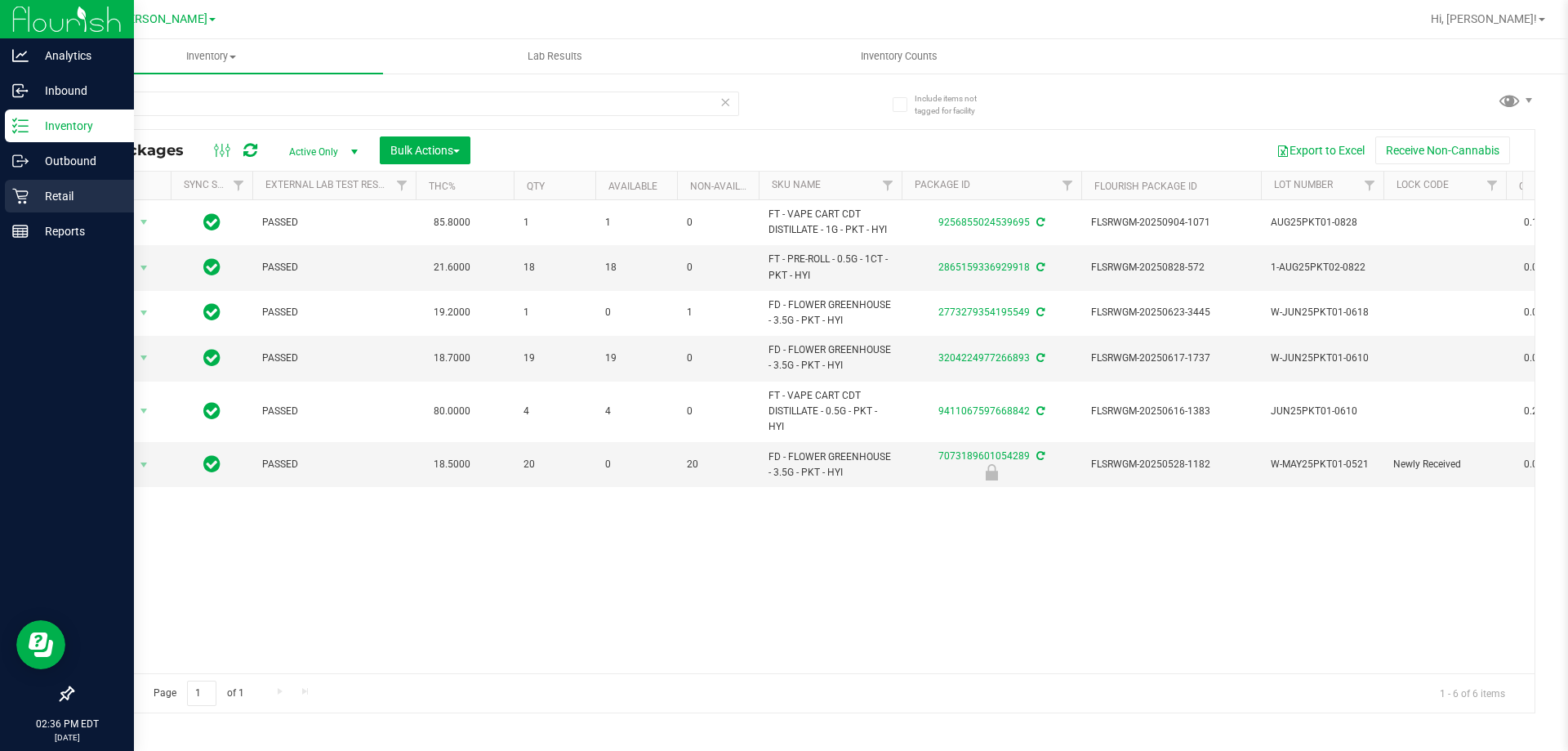
click at [34, 190] on p "Retail" at bounding box center [78, 197] width 98 height 20
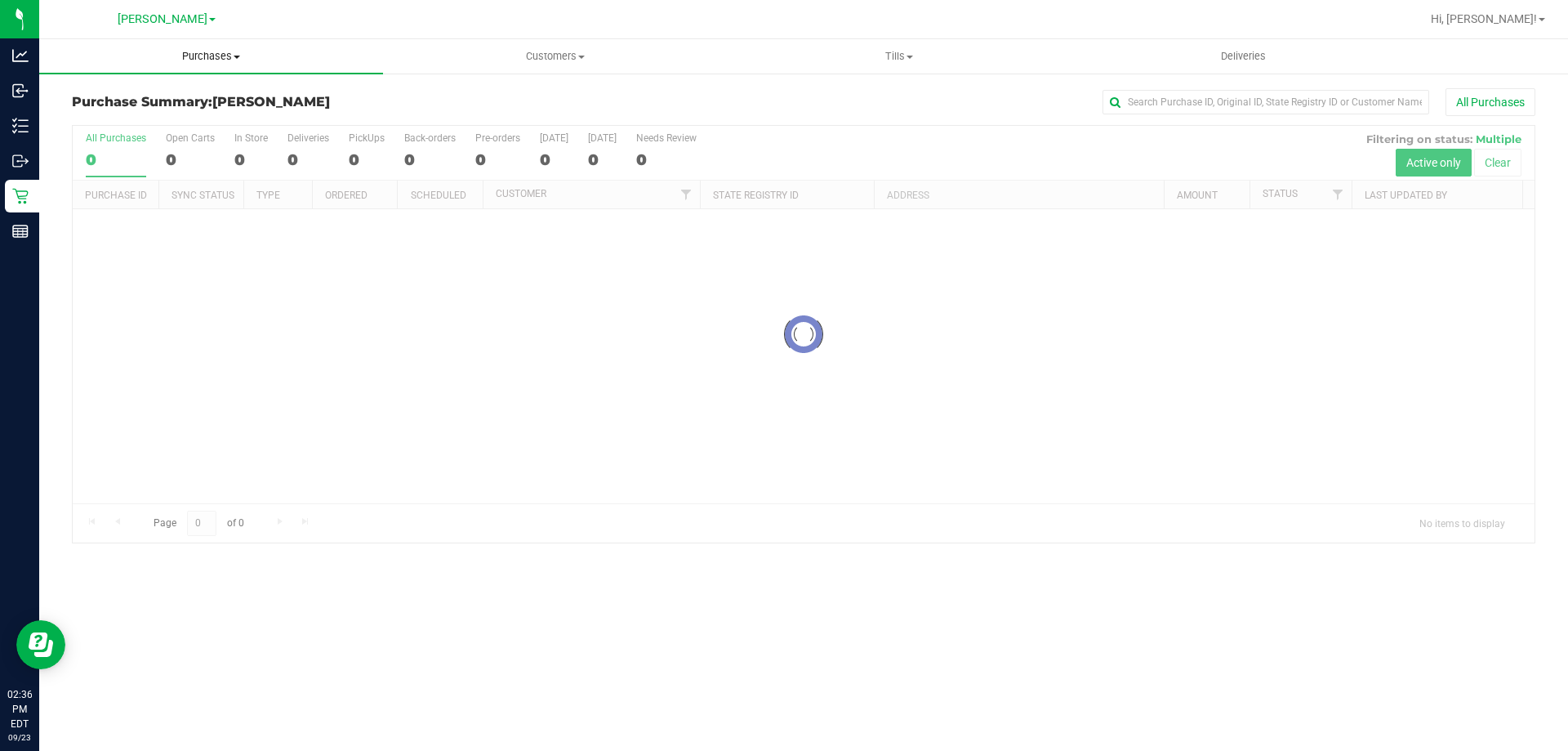
click at [211, 56] on span "Purchases" at bounding box center [211, 56] width 344 height 14
click at [76, 121] on span "Fulfillment" at bounding box center [90, 118] width 101 height 14
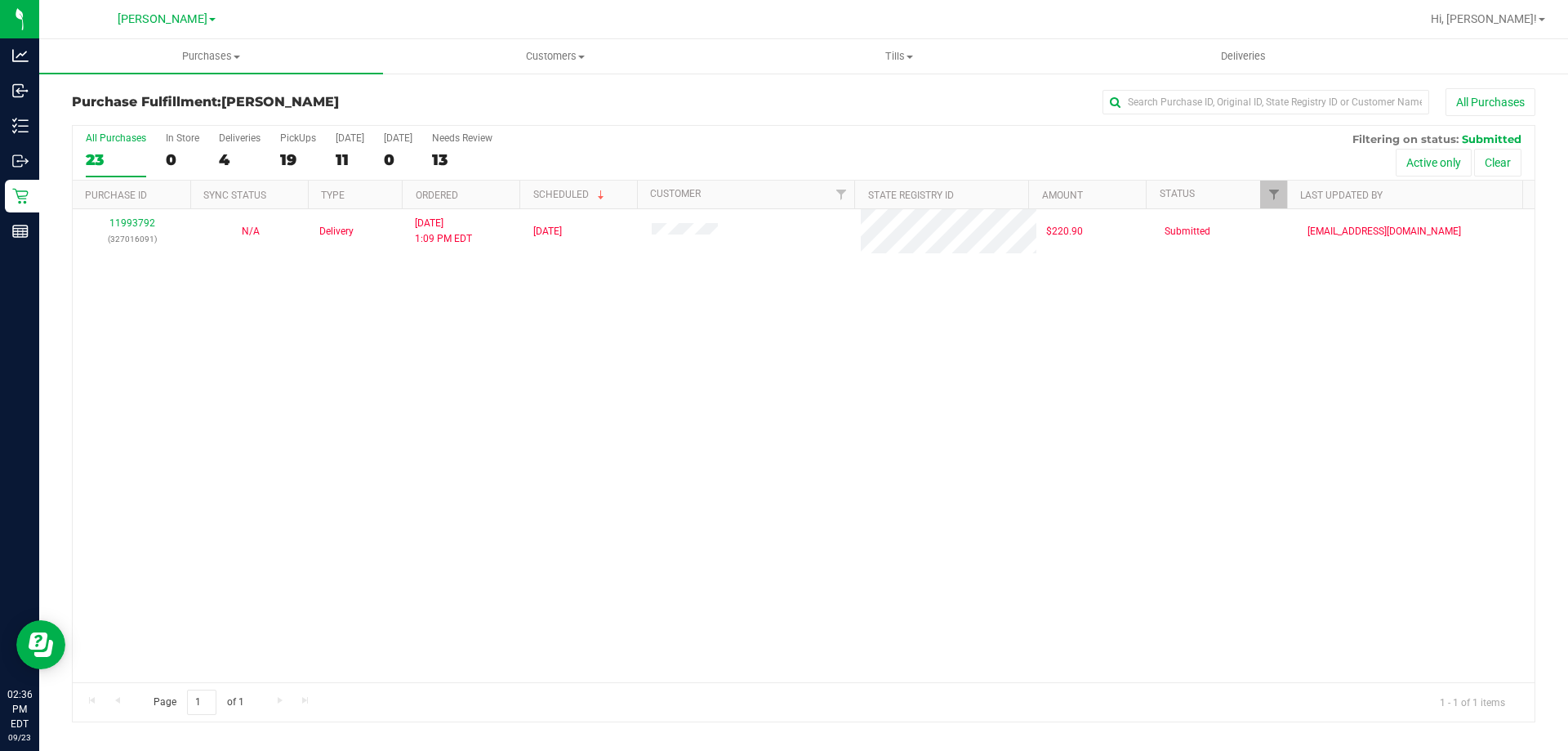
click at [79, 121] on div "Purchase Fulfillment: [PERSON_NAME] All Purchases" at bounding box center [803, 106] width 1464 height 36
click at [225, 61] on span "Purchases" at bounding box center [211, 56] width 344 height 14
click at [133, 114] on span "Fulfillment" at bounding box center [90, 118] width 101 height 14
click at [664, 118] on div "Purchase Fulfillment: [PERSON_NAME] All Purchases" at bounding box center [803, 106] width 1464 height 36
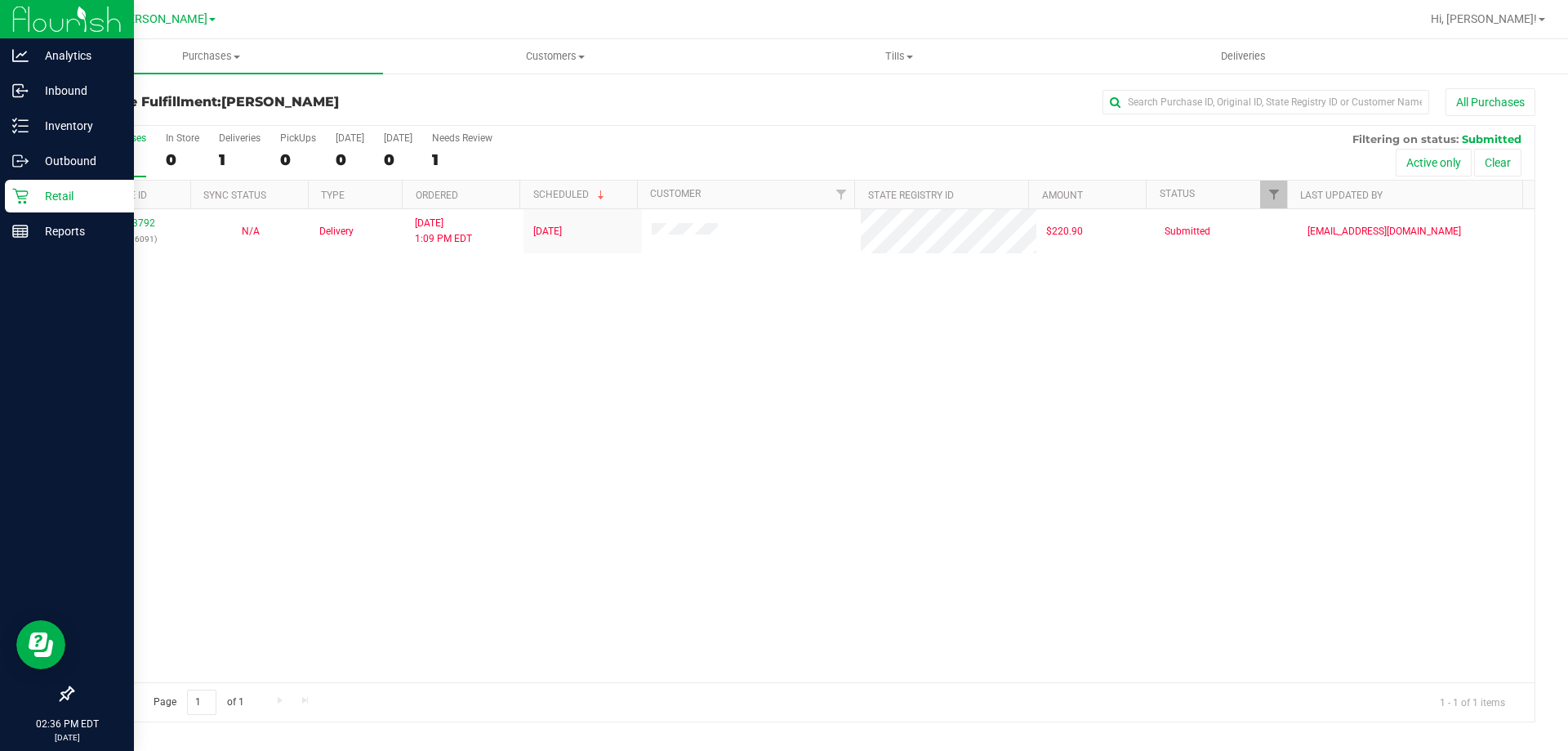
click at [54, 202] on p "Retail" at bounding box center [78, 197] width 98 height 20
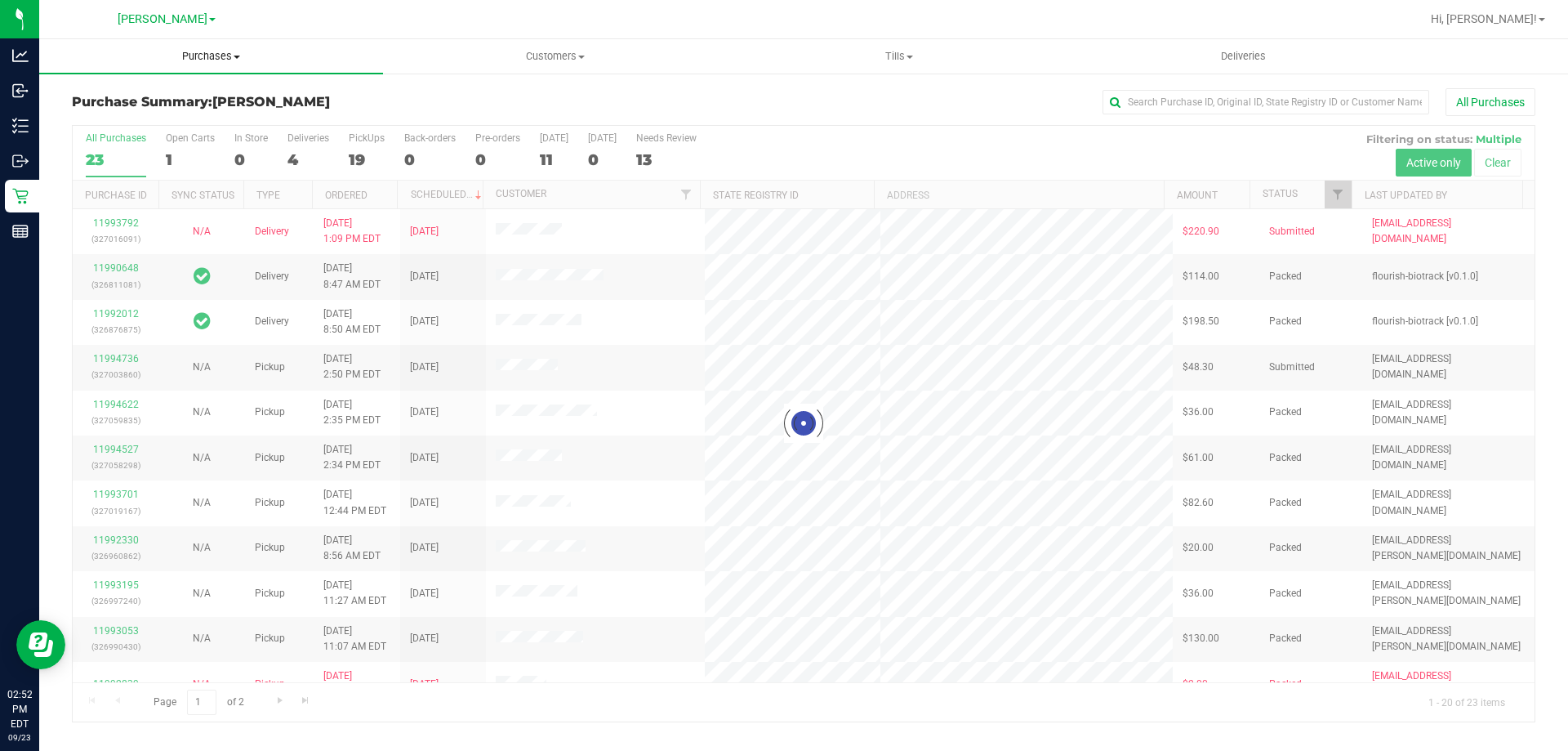
click at [195, 60] on span "Purchases" at bounding box center [211, 56] width 344 height 14
click at [166, 113] on li "Fulfillment" at bounding box center [211, 119] width 344 height 20
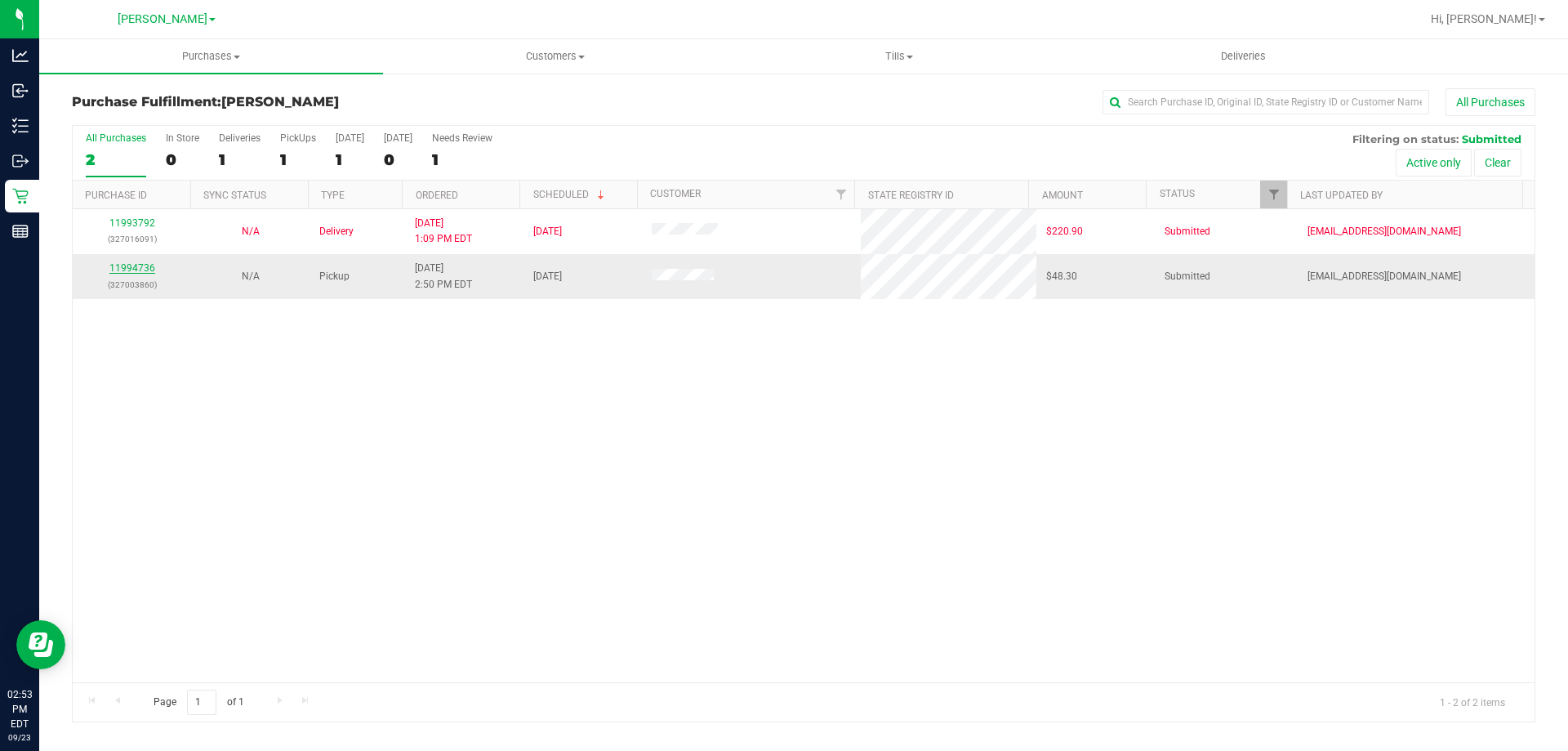
click at [129, 265] on link "11994736" at bounding box center [132, 268] width 46 height 12
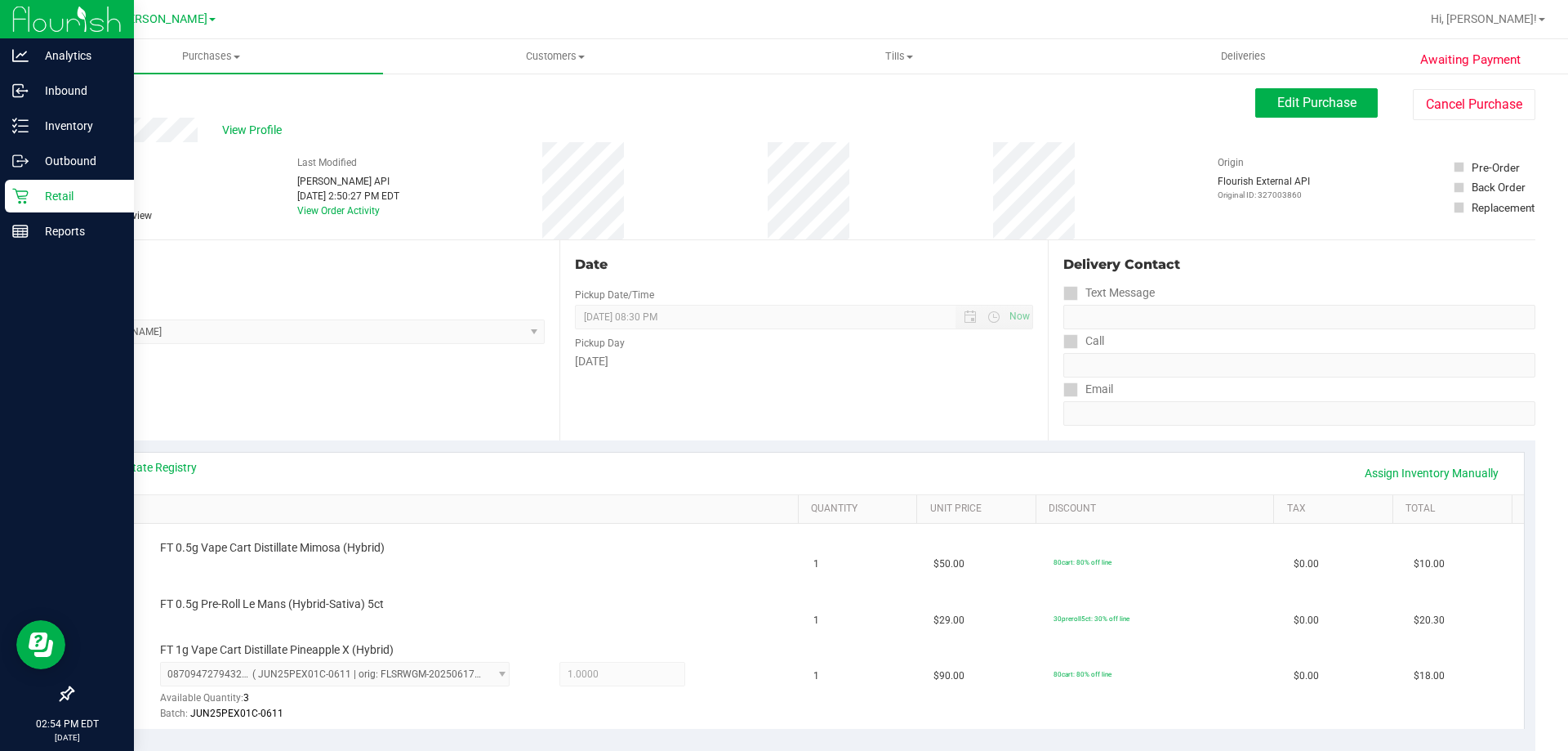
click at [38, 197] on p "Retail" at bounding box center [78, 197] width 98 height 20
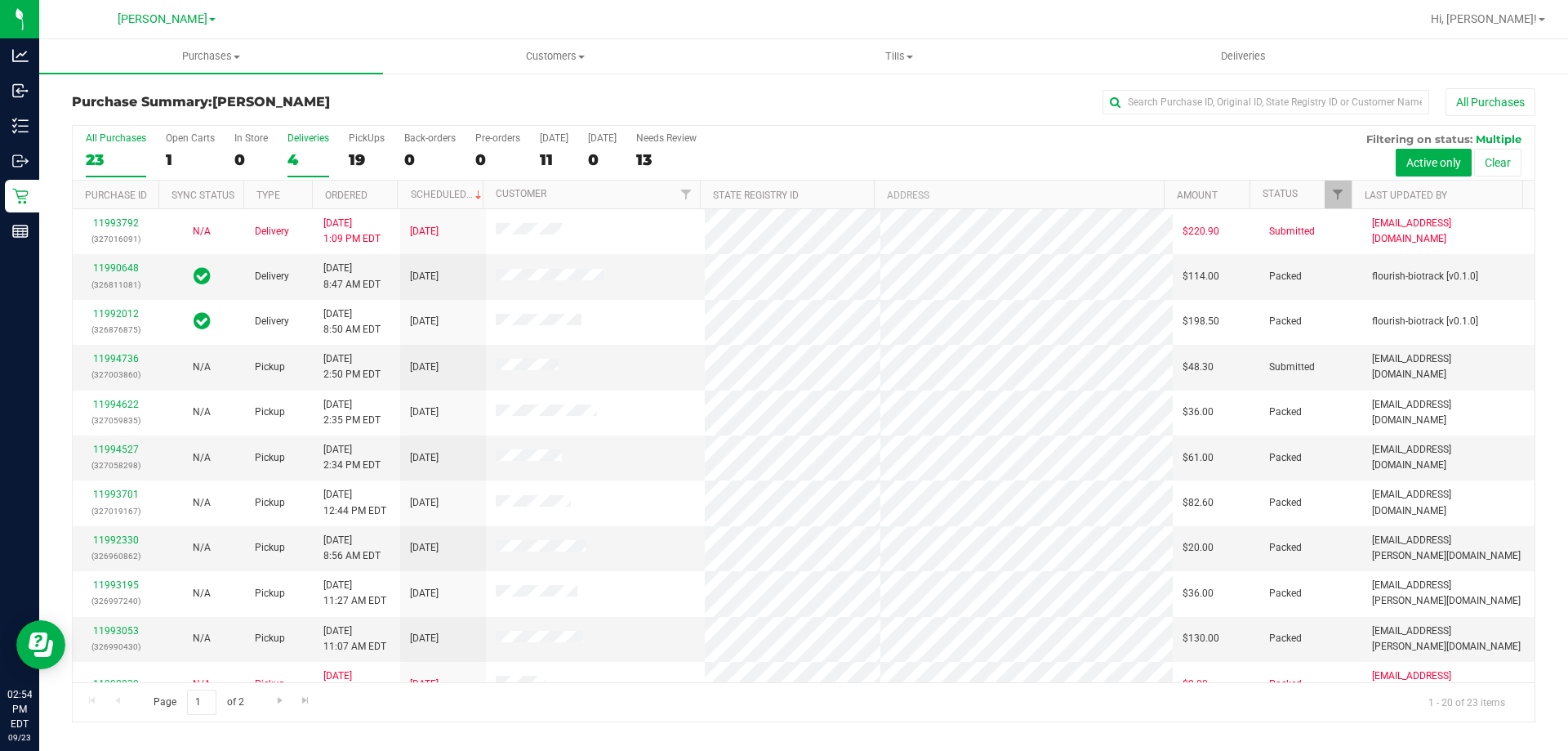
click at [311, 167] on div "4" at bounding box center [309, 159] width 42 height 19
click at [0, 0] on input "Deliveries 4" at bounding box center [0, 0] width 0 height 0
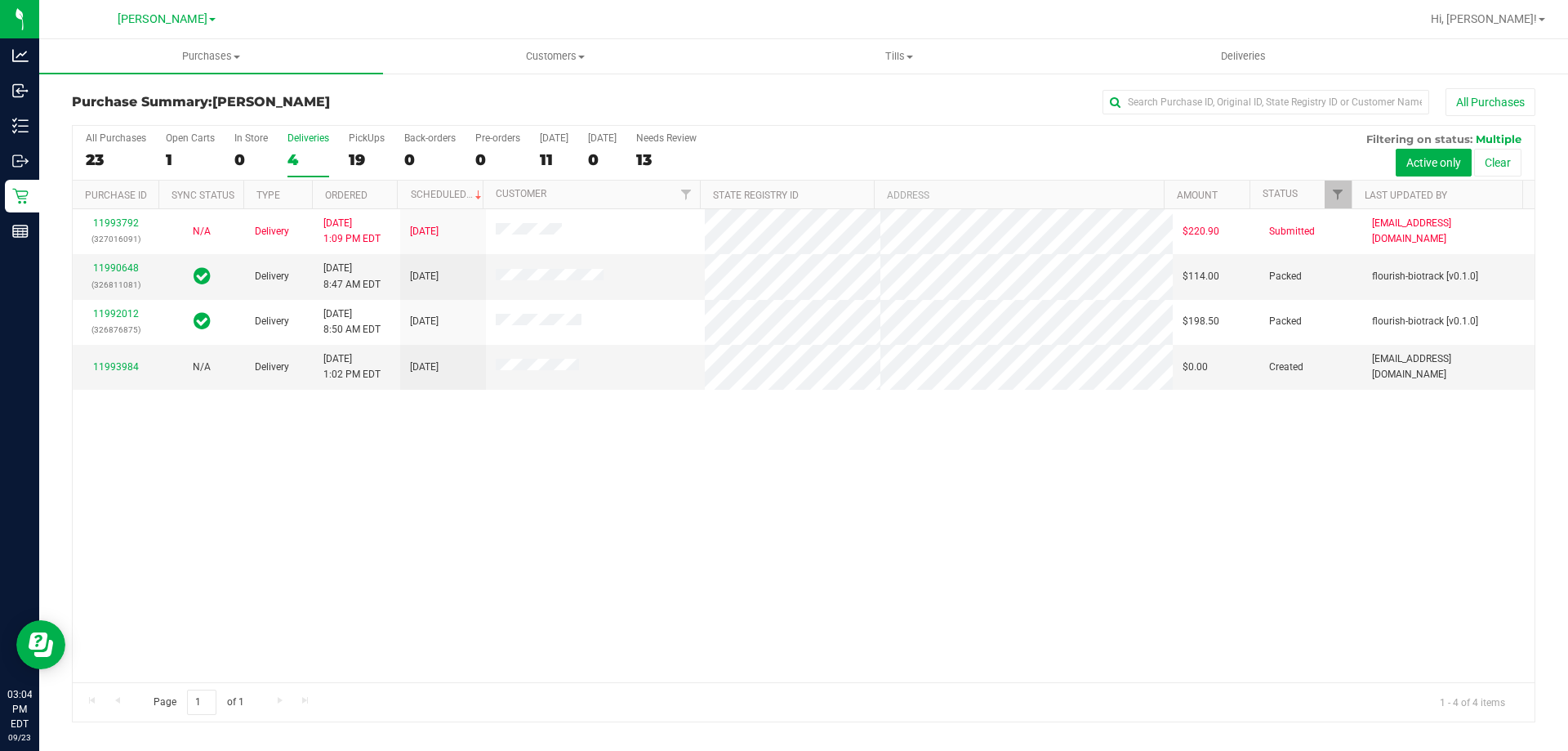
click at [297, 145] on label "Deliveries 4" at bounding box center [309, 155] width 42 height 45
click at [0, 0] on input "Deliveries 4" at bounding box center [0, 0] width 0 height 0
click at [110, 271] on link "11990648" at bounding box center [116, 268] width 46 height 12
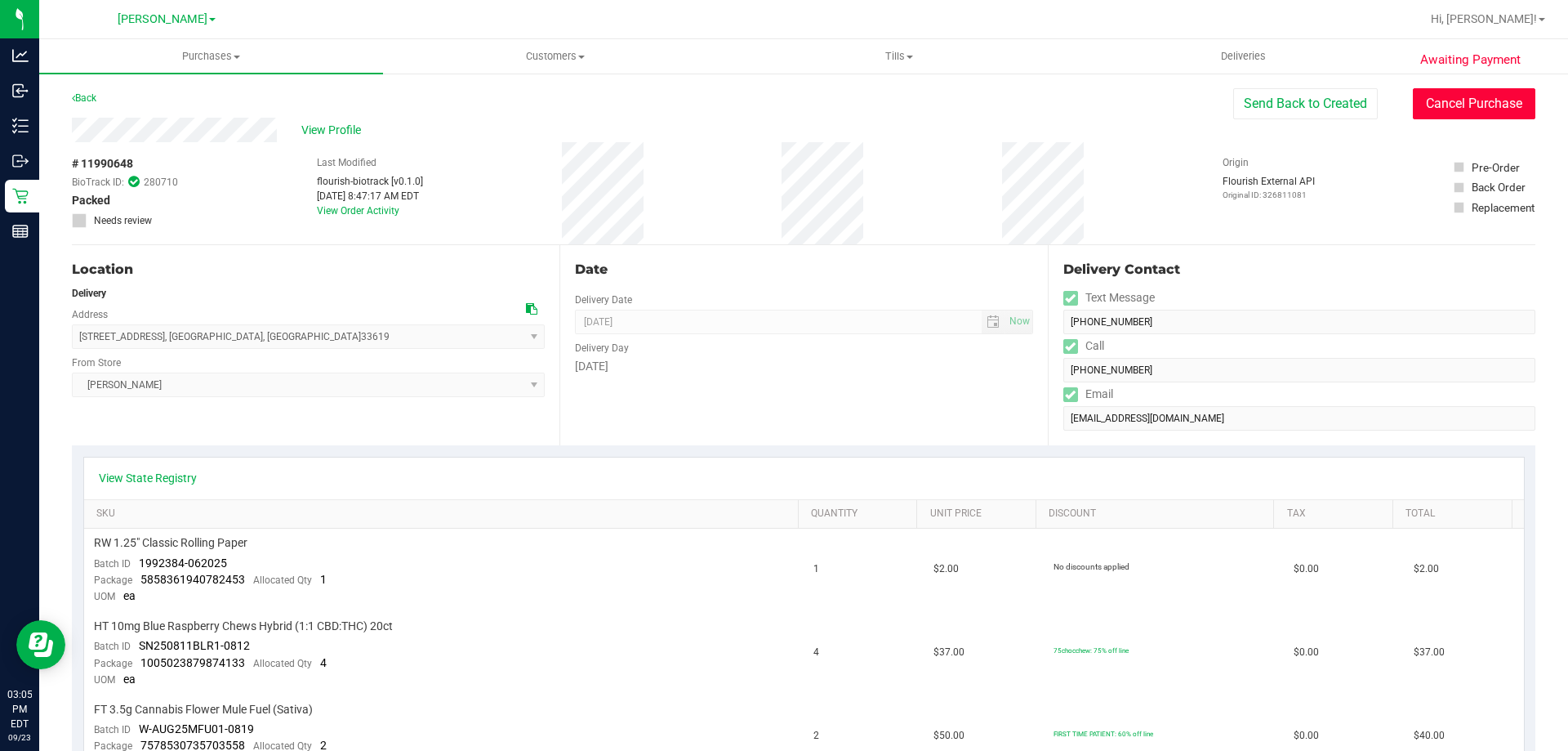
click at [1465, 108] on button "Cancel Purchase" at bounding box center [1474, 103] width 122 height 31
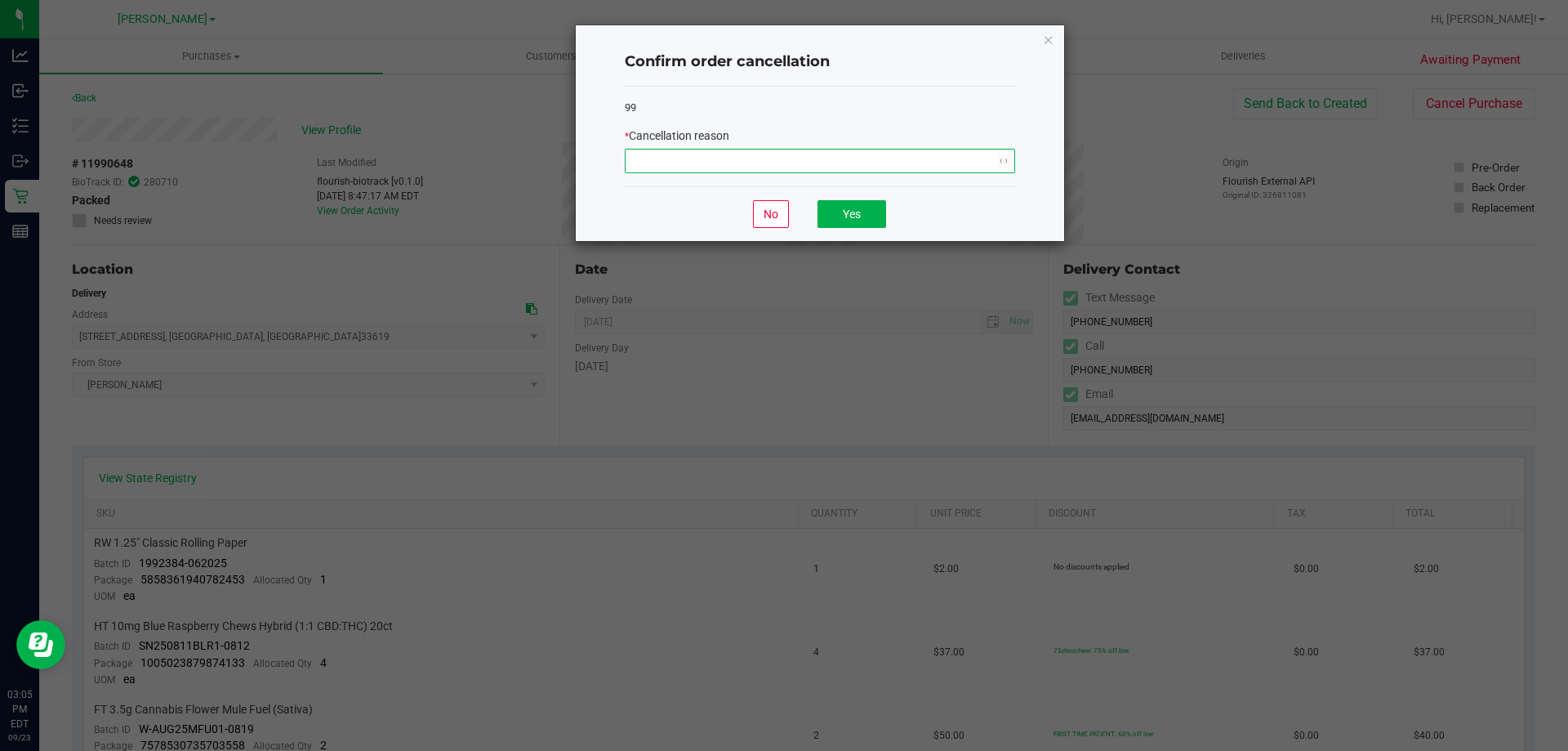
click at [776, 171] on span "NO DATA FOUND" at bounding box center [809, 160] width 368 height 23
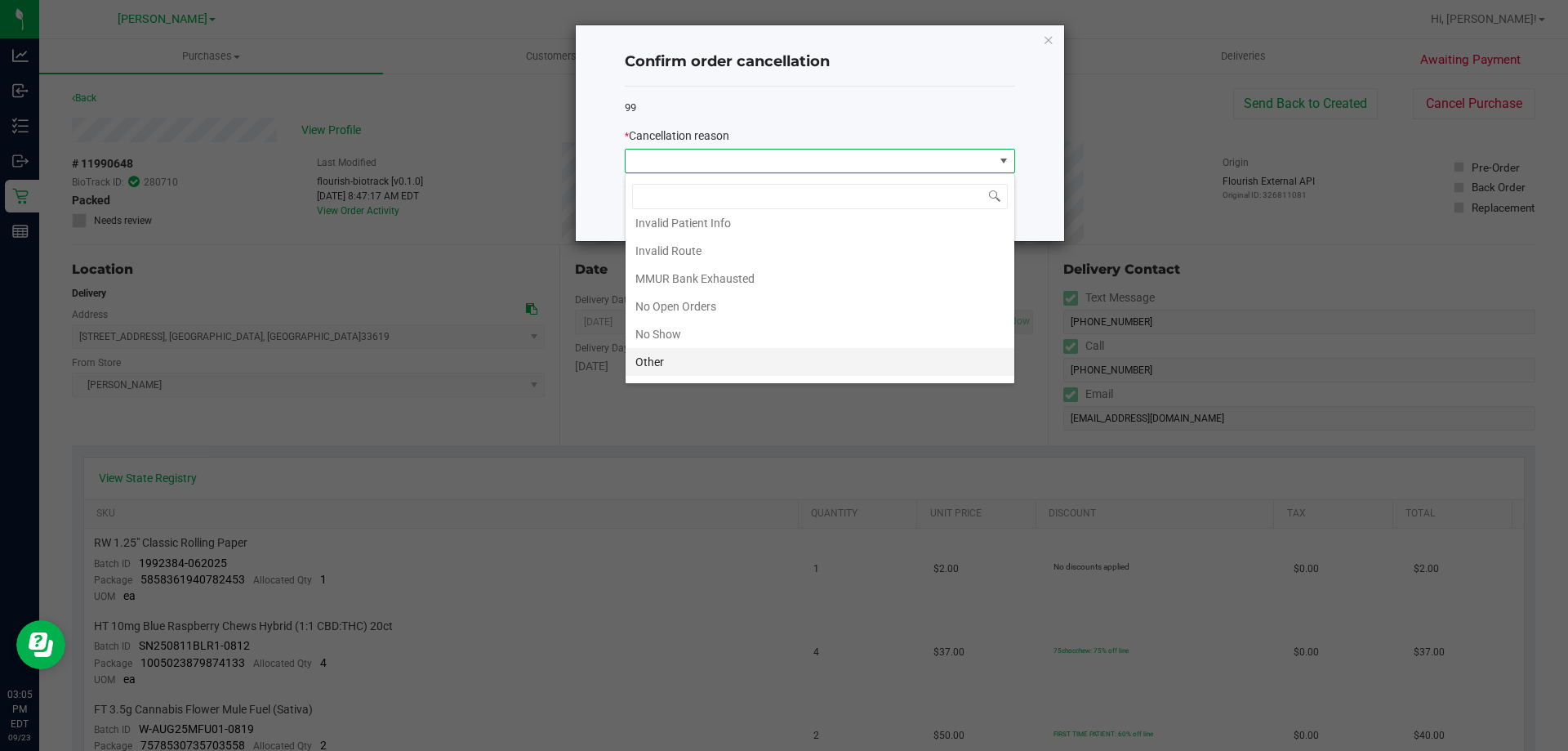
scroll to position [82, 0]
click at [676, 338] on li "Other" at bounding box center [819, 344] width 388 height 28
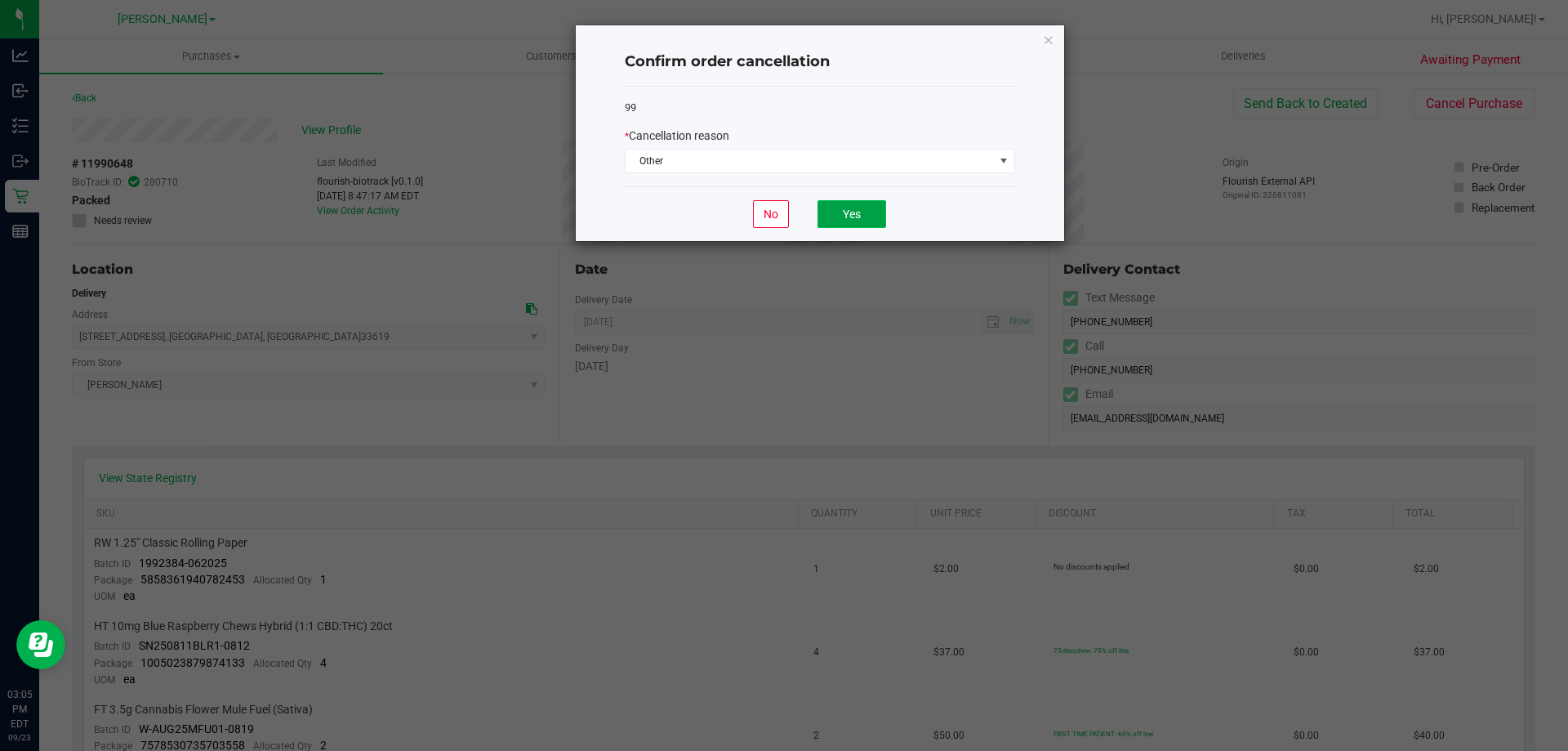
click at [850, 217] on button "Yes" at bounding box center [852, 214] width 69 height 28
